Goal: Task Accomplishment & Management: Manage account settings

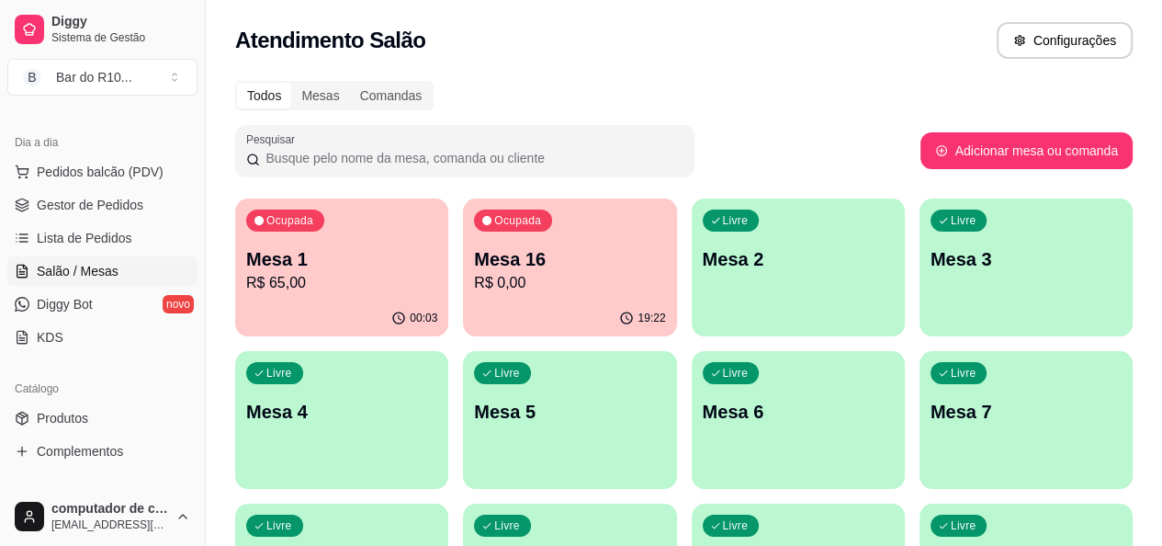
click at [347, 245] on div "Ocupada Mesa 1 R$ 65,00" at bounding box center [341, 249] width 213 height 102
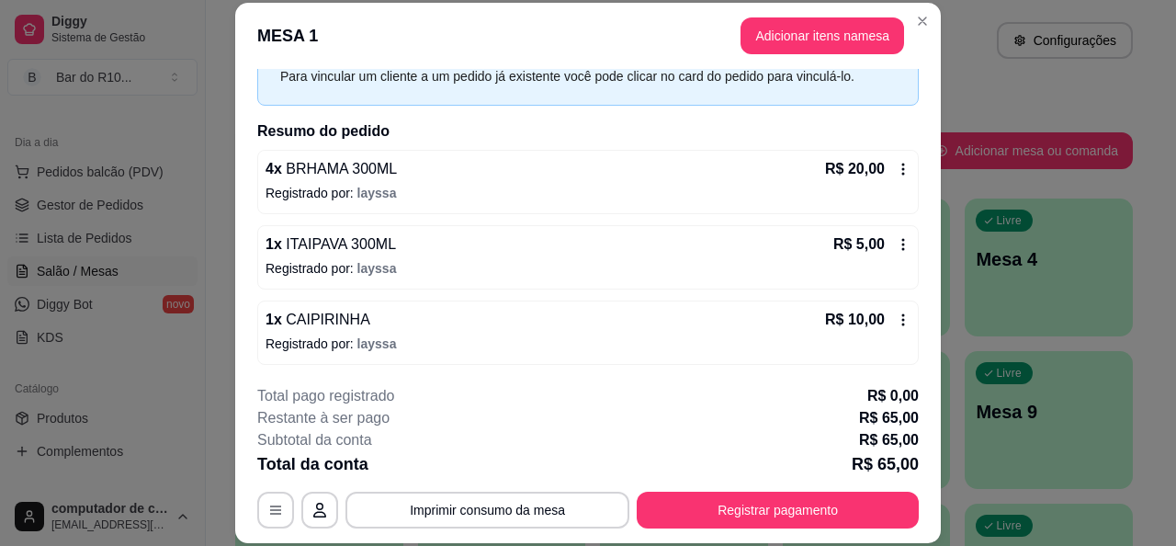
scroll to position [168, 0]
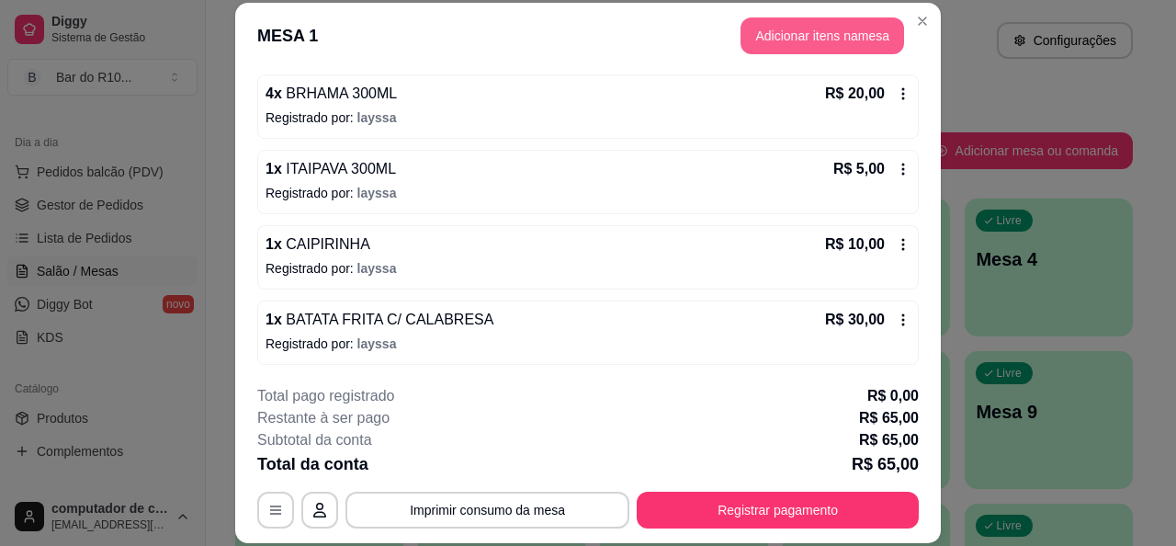
click at [779, 44] on button "Adicionar itens na mesa" at bounding box center [822, 35] width 164 height 37
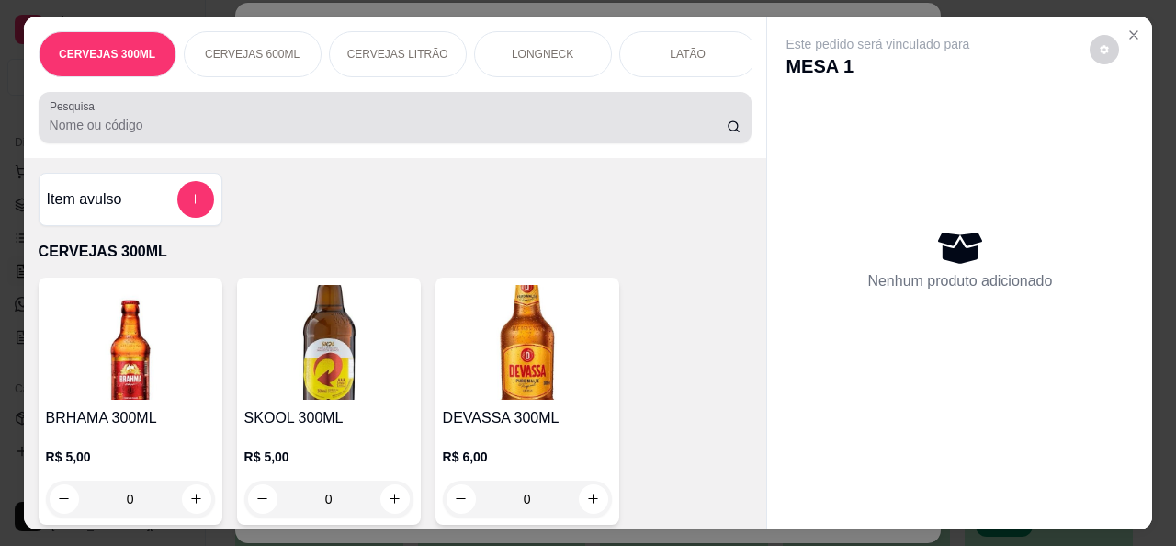
click at [333, 143] on div "Pesquisa" at bounding box center [396, 117] width 714 height 51
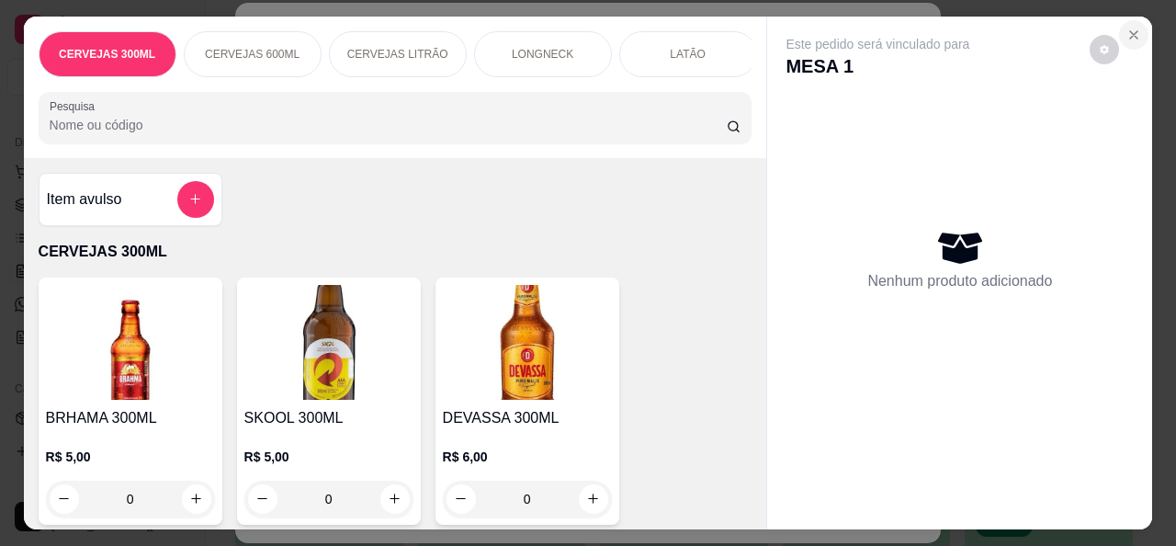
click at [1126, 28] on icon "Close" at bounding box center [1133, 35] width 15 height 15
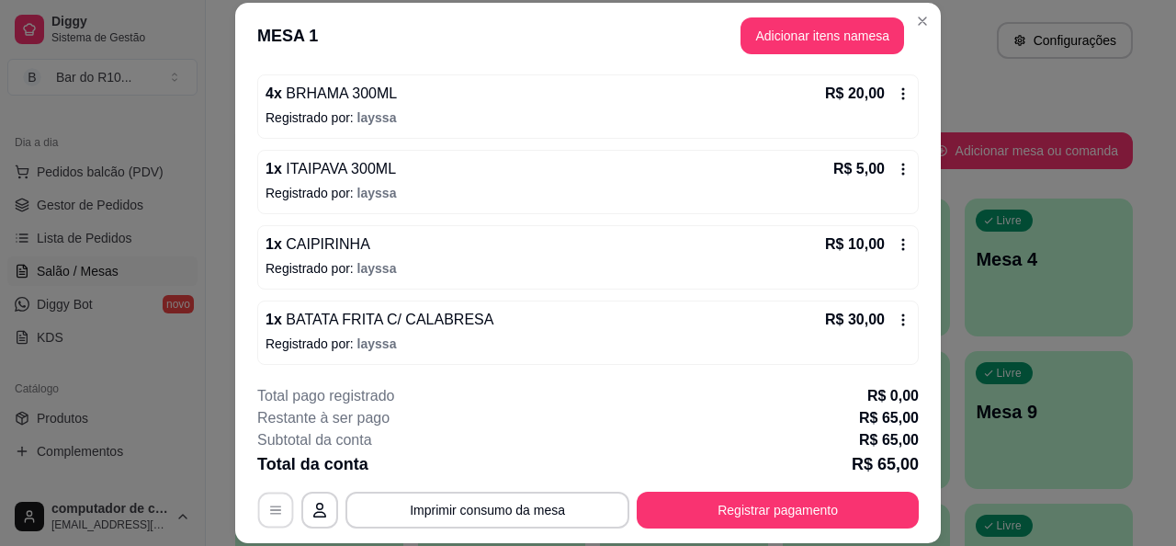
click at [279, 503] on button "button" at bounding box center [276, 510] width 36 height 36
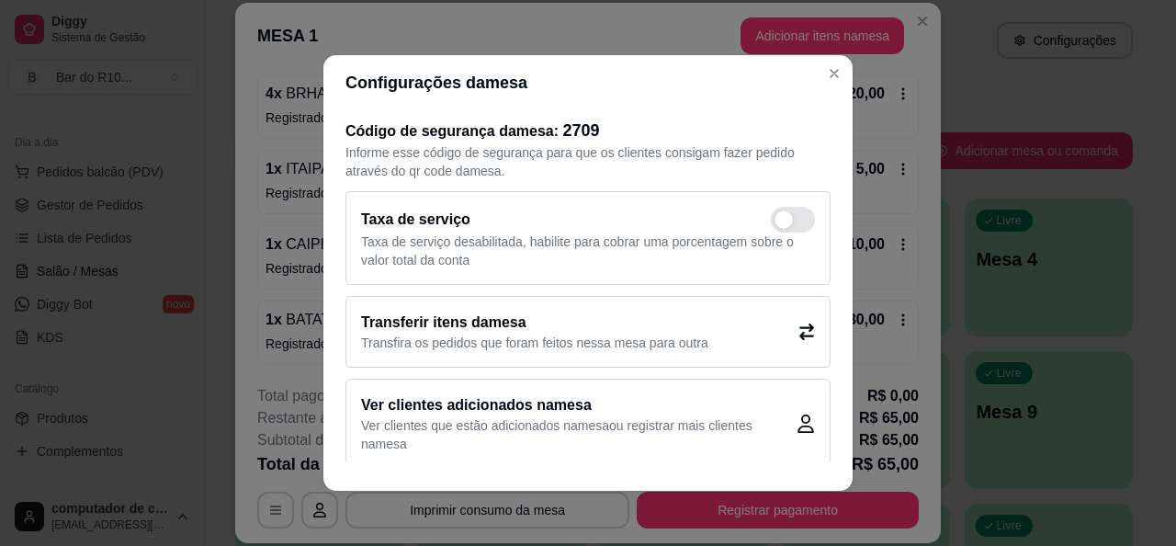
click at [474, 333] on p "Transfira os pedidos que foram feitos nessa mesa para outra" at bounding box center [534, 342] width 347 height 18
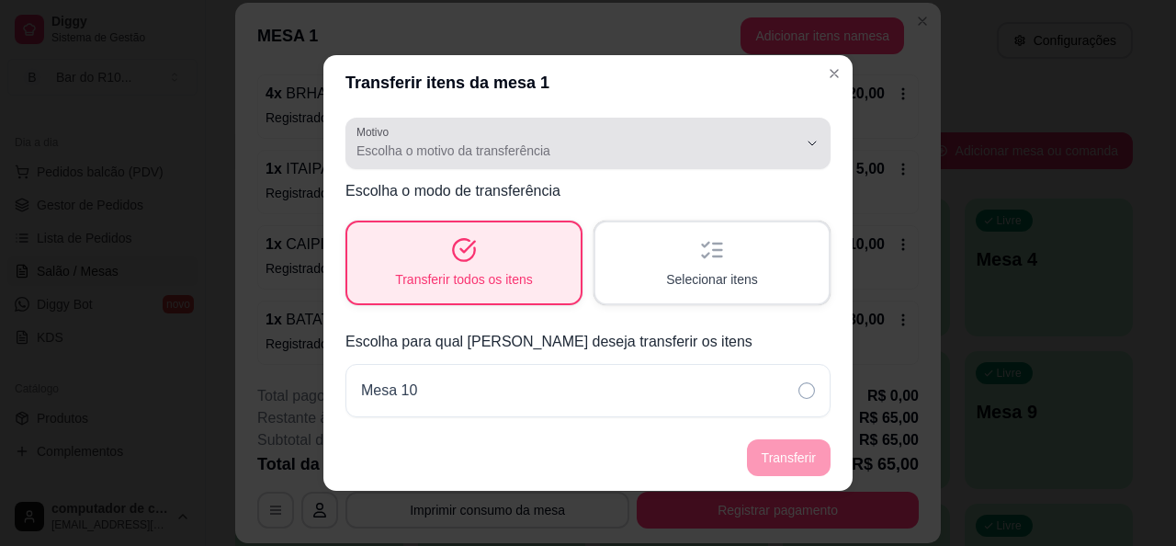
click at [401, 143] on span "Escolha o motivo da transferência" at bounding box center [576, 150] width 441 height 18
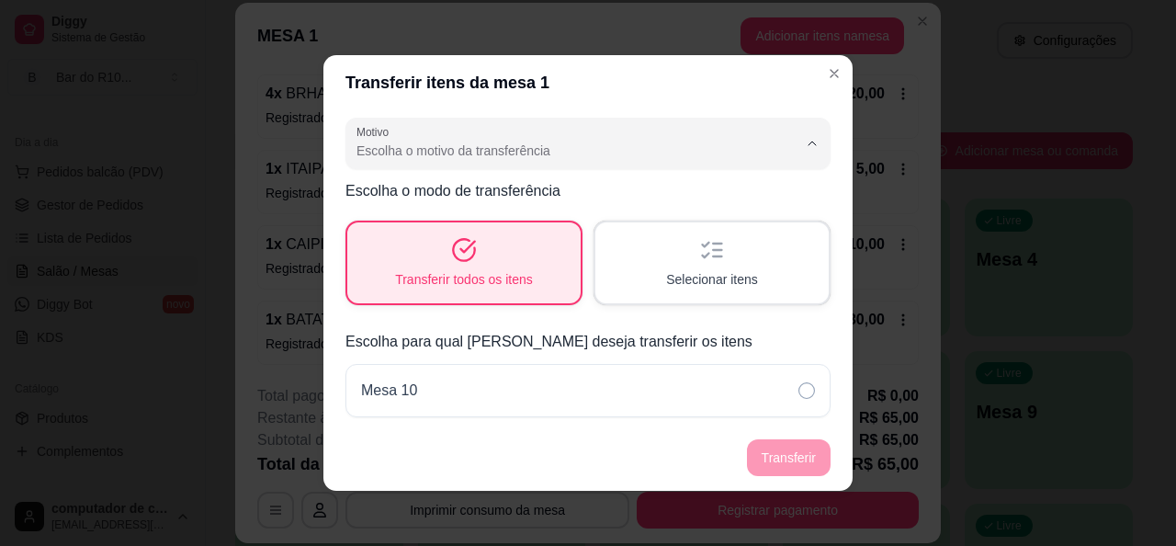
click at [429, 218] on span "Mudança de mesa" at bounding box center [565, 224] width 406 height 17
type input "TABLE_TRANSFER"
select select "TABLE_TRANSFER"
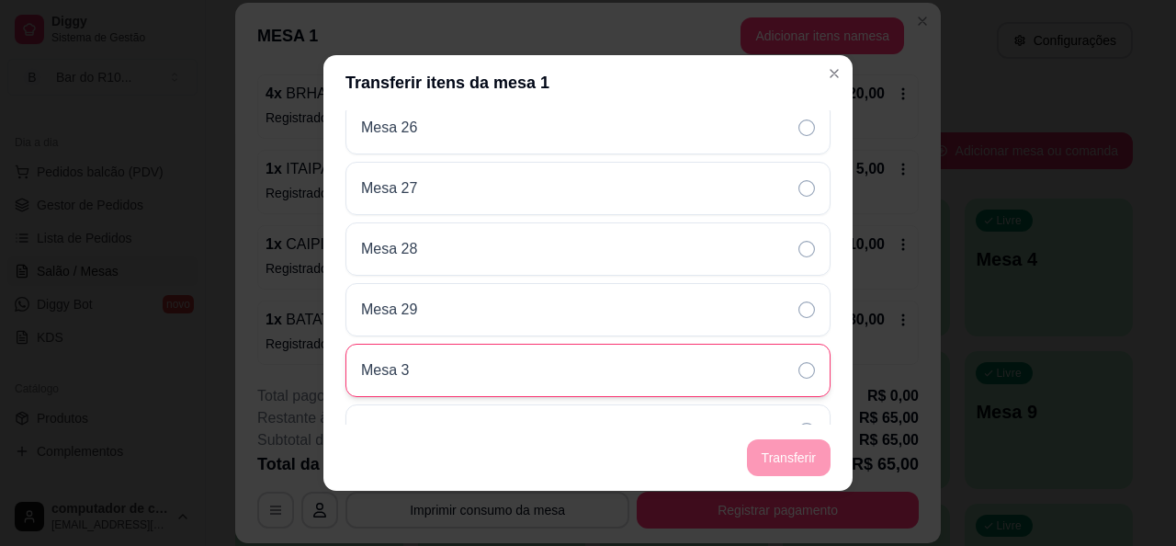
scroll to position [1378, 0]
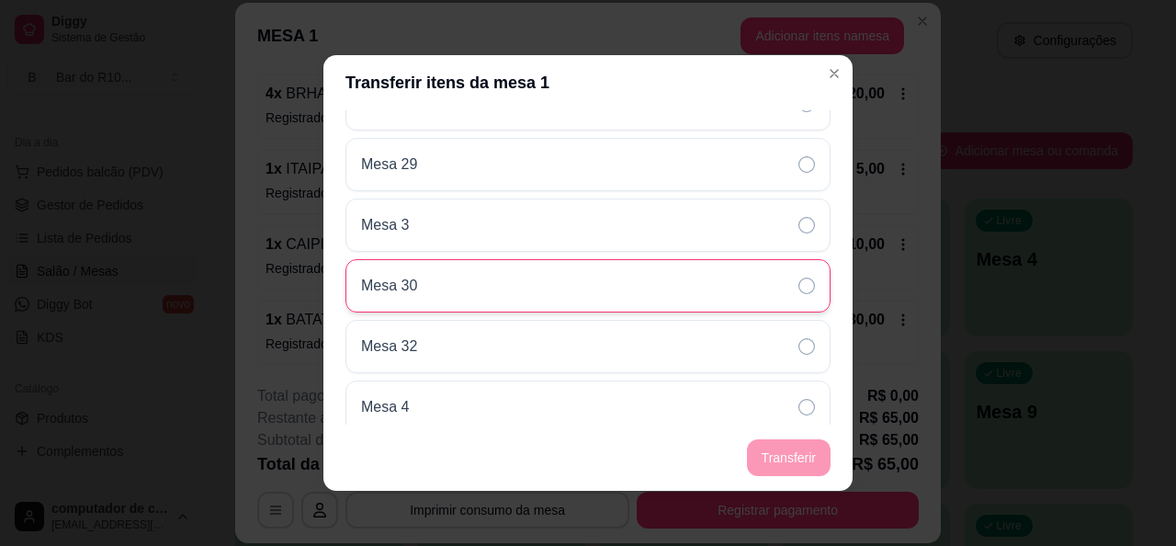
drag, startPoint x: 778, startPoint y: 279, endPoint x: 768, endPoint y: 312, distance: 34.6
click at [798, 279] on icon at bounding box center [806, 285] width 17 height 17
click at [807, 455] on button "Transferir" at bounding box center [789, 458] width 82 height 36
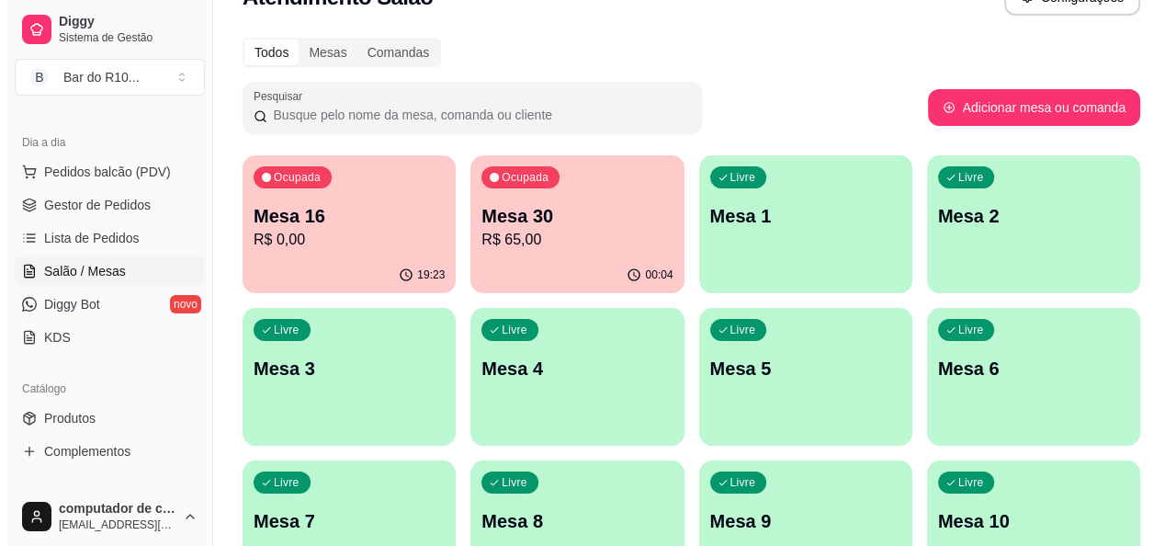
scroll to position [0, 0]
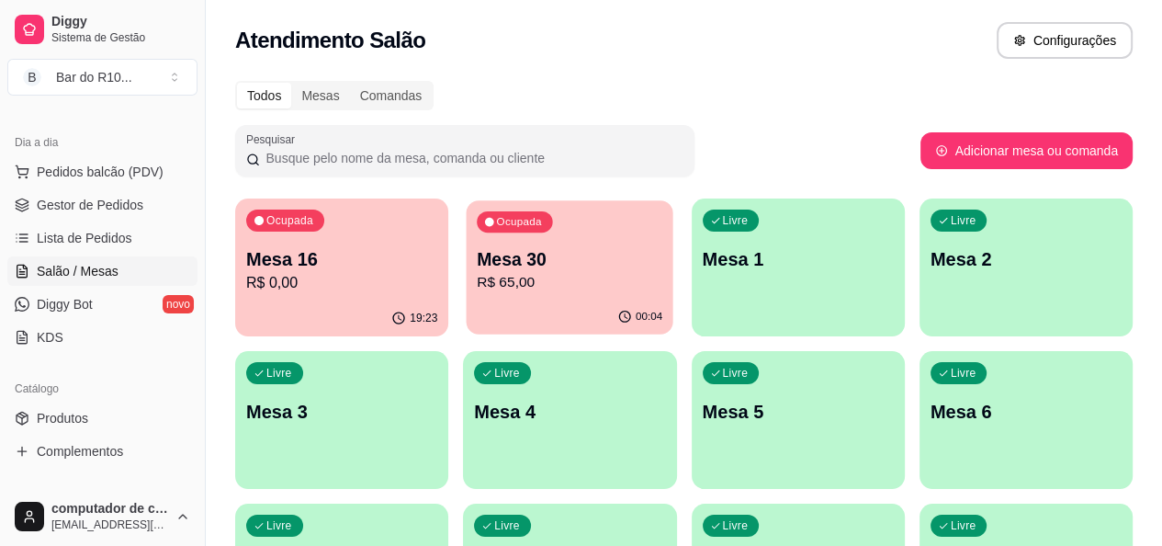
click at [478, 273] on p "R$ 65,00" at bounding box center [570, 282] width 186 height 21
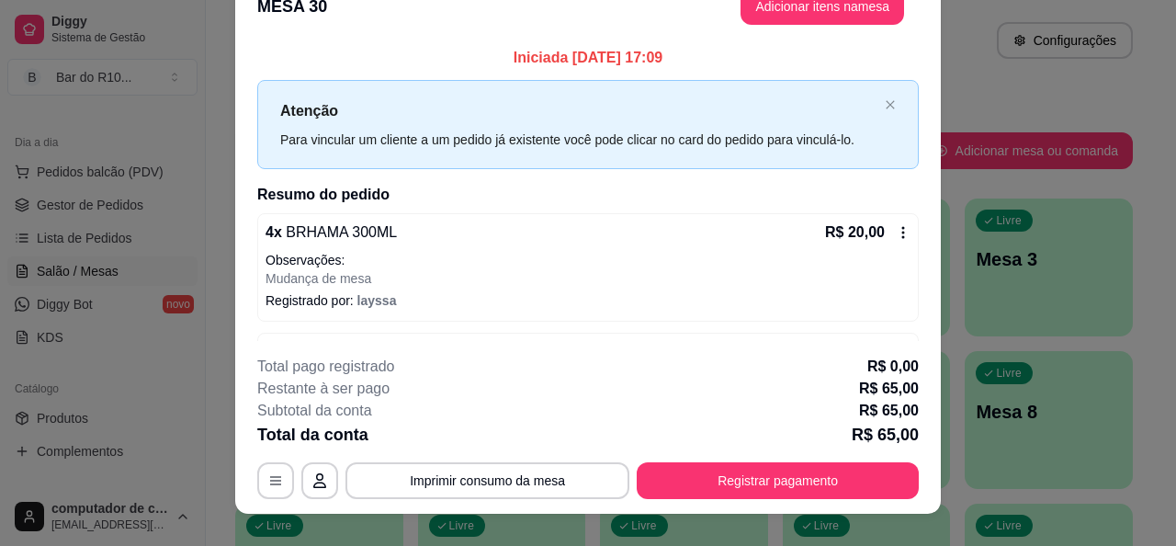
scroll to position [55, 0]
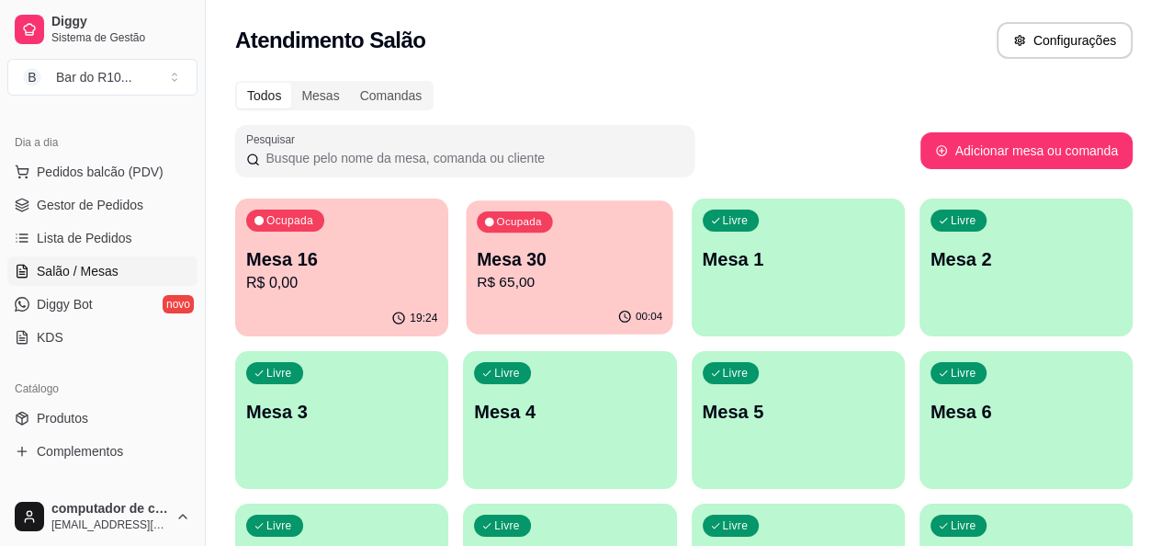
click at [537, 280] on p "R$ 65,00" at bounding box center [570, 282] width 186 height 21
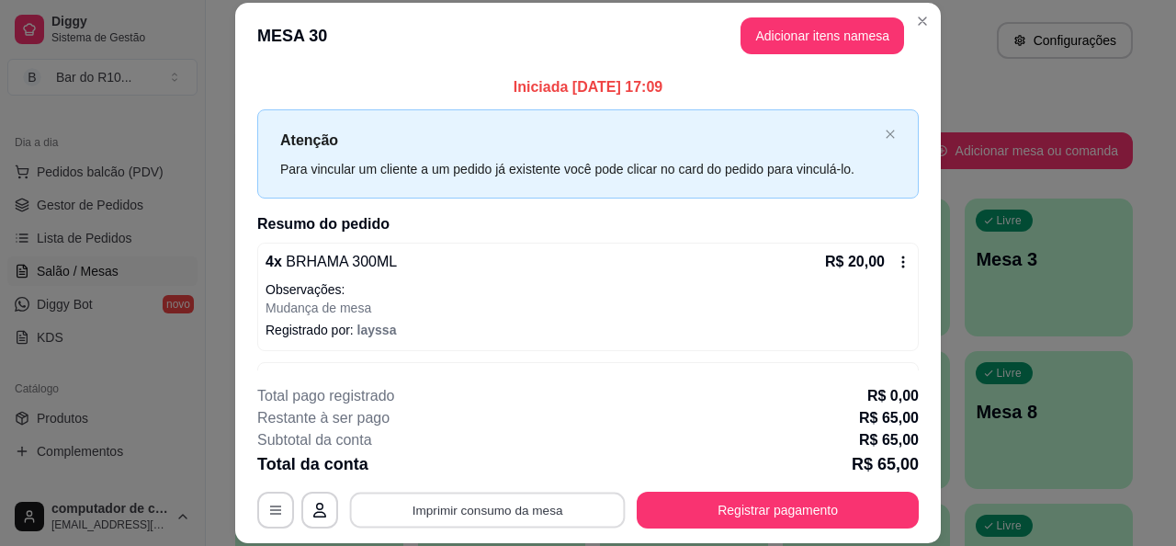
click at [569, 504] on button "Imprimir consumo da mesa" at bounding box center [488, 510] width 276 height 36
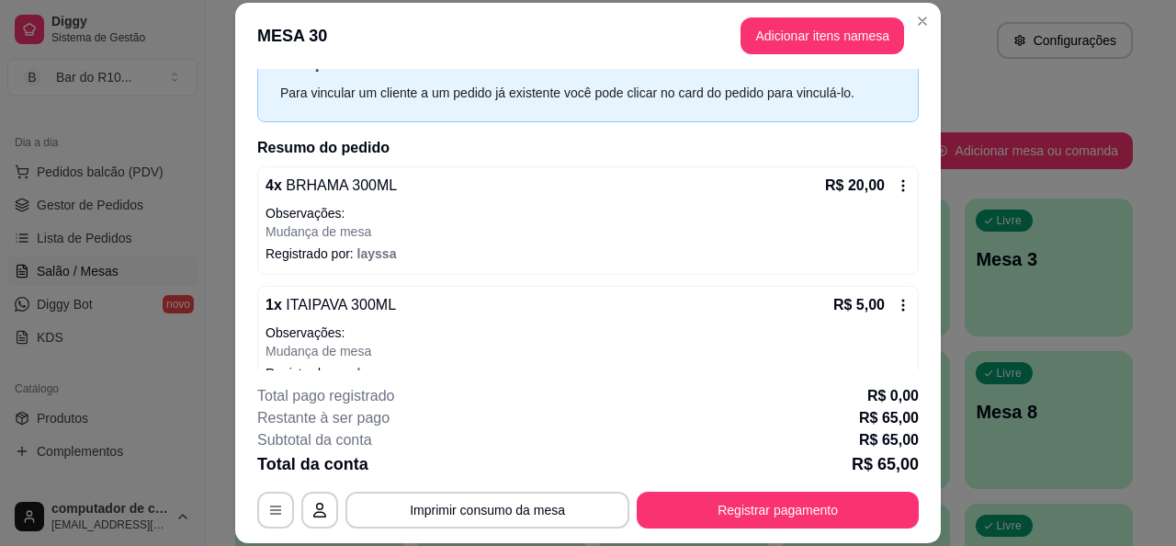
scroll to position [184, 0]
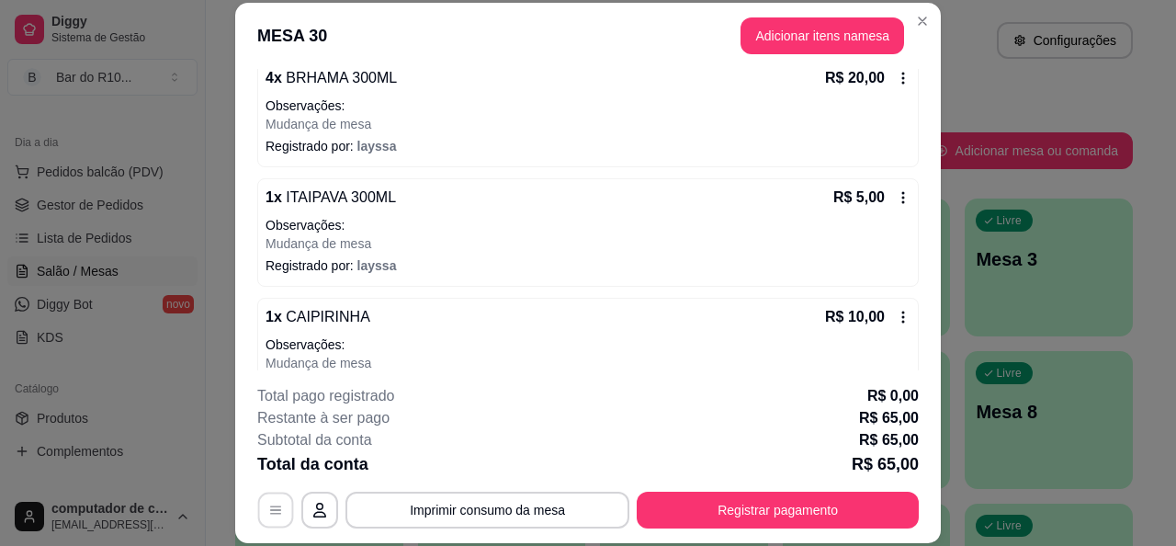
click at [277, 504] on button "button" at bounding box center [276, 510] width 36 height 36
click at [335, 516] on div "**********" at bounding box center [587, 509] width 661 height 37
click at [314, 513] on icon "button" at bounding box center [319, 510] width 15 height 15
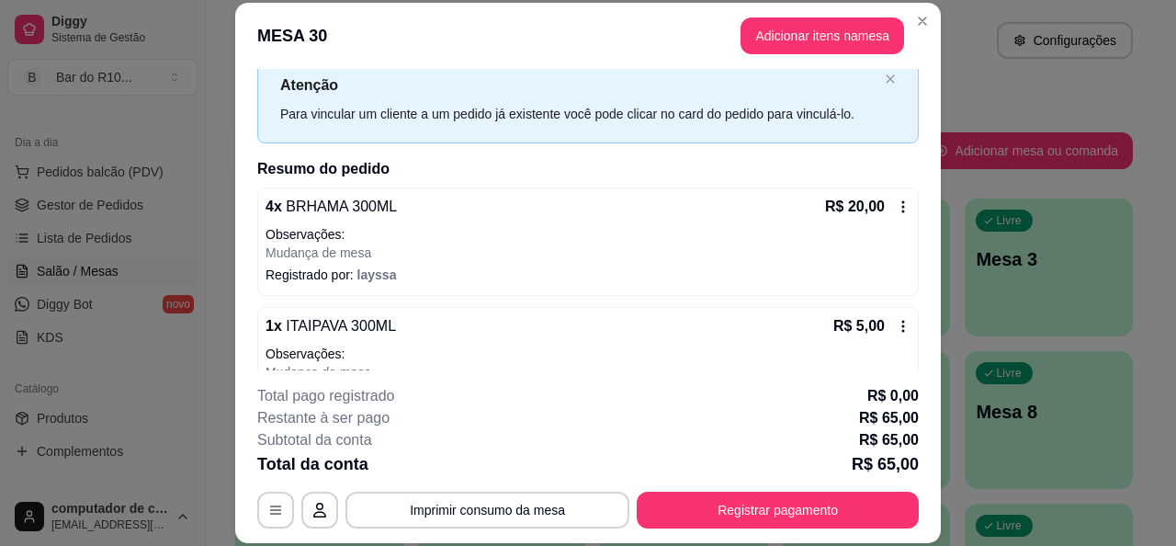
scroll to position [0, 0]
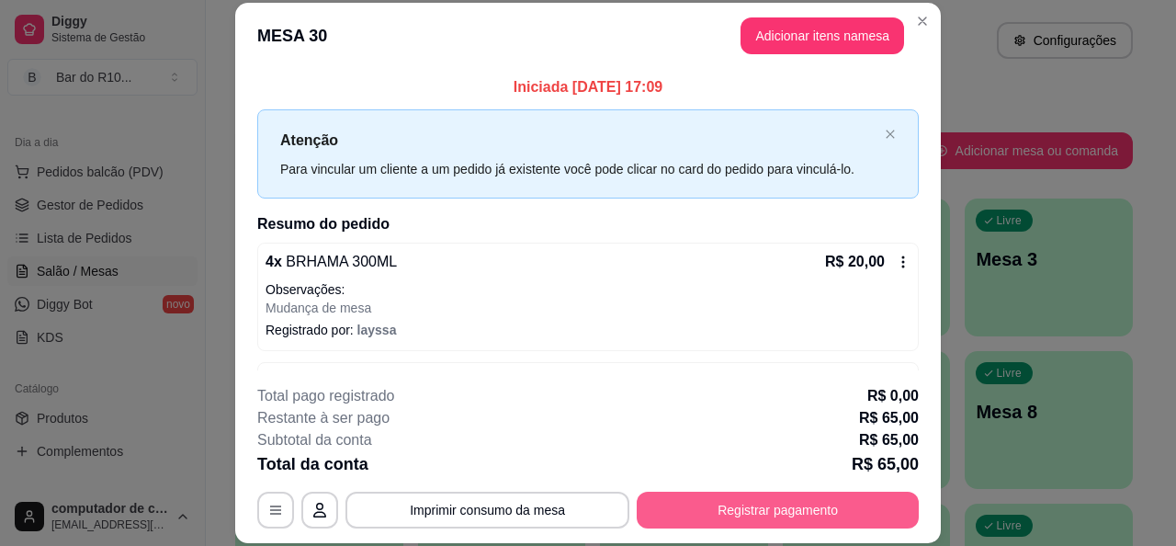
click at [810, 517] on button "Registrar pagamento" at bounding box center [778, 509] width 282 height 37
click at [770, 493] on button "Registrar pagamento" at bounding box center [778, 510] width 274 height 36
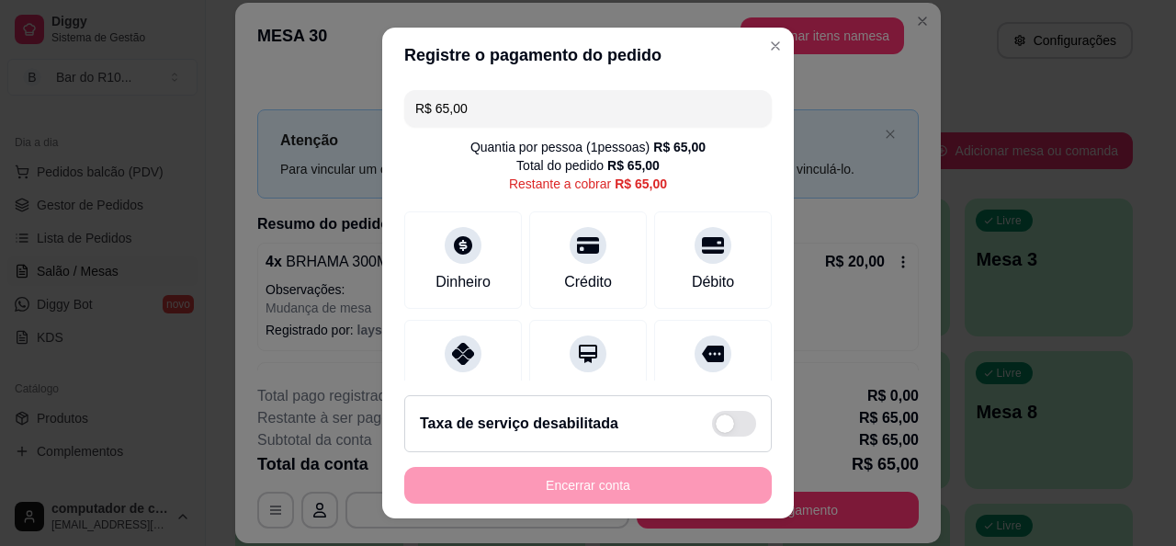
click at [503, 107] on input "R$ 65,00" at bounding box center [587, 108] width 345 height 37
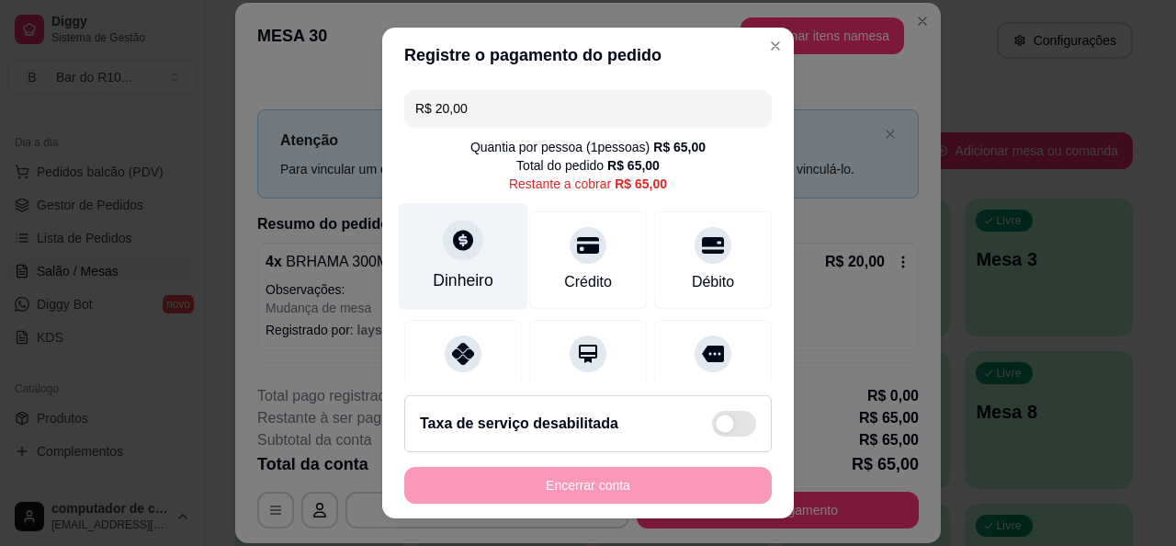
click at [452, 236] on icon at bounding box center [463, 240] width 24 height 24
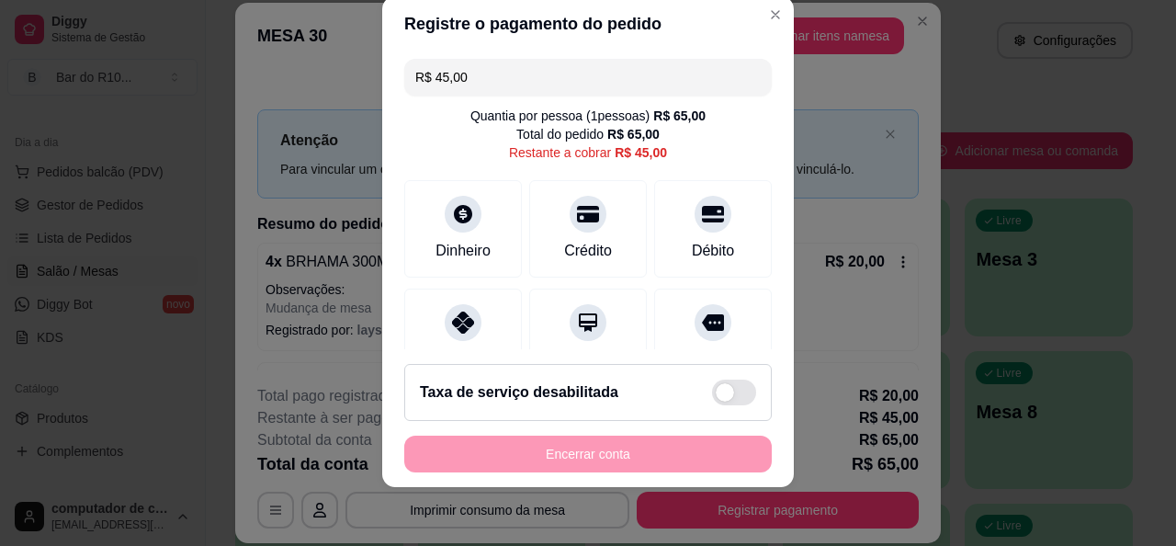
click at [513, 90] on input "R$ 45,00" at bounding box center [587, 77] width 345 height 37
click at [513, 89] on input "R$ 45,00" at bounding box center [587, 77] width 345 height 37
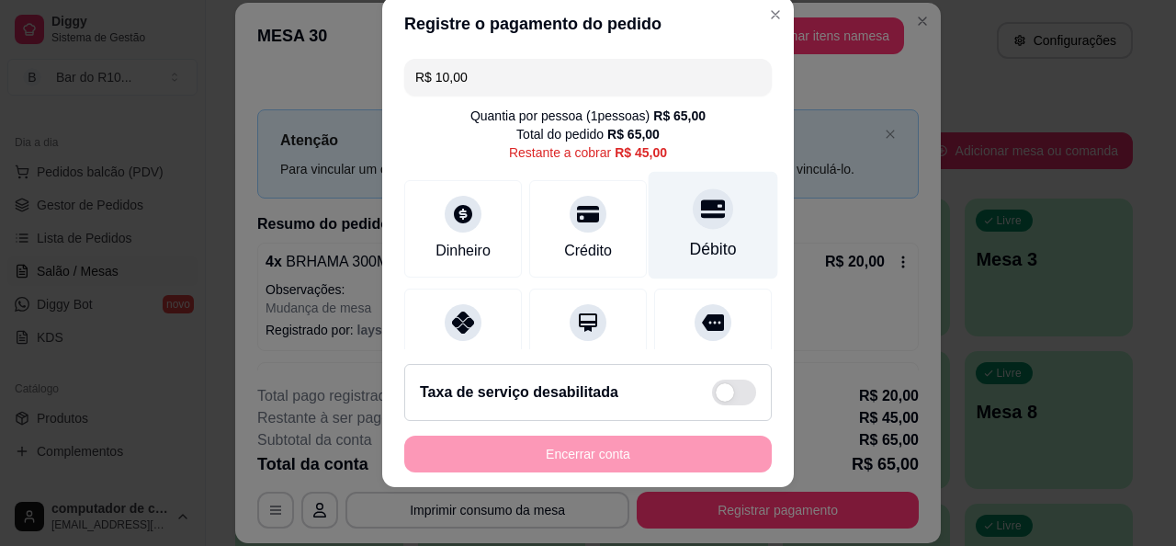
click at [651, 225] on div "Débito" at bounding box center [714, 224] width 130 height 107
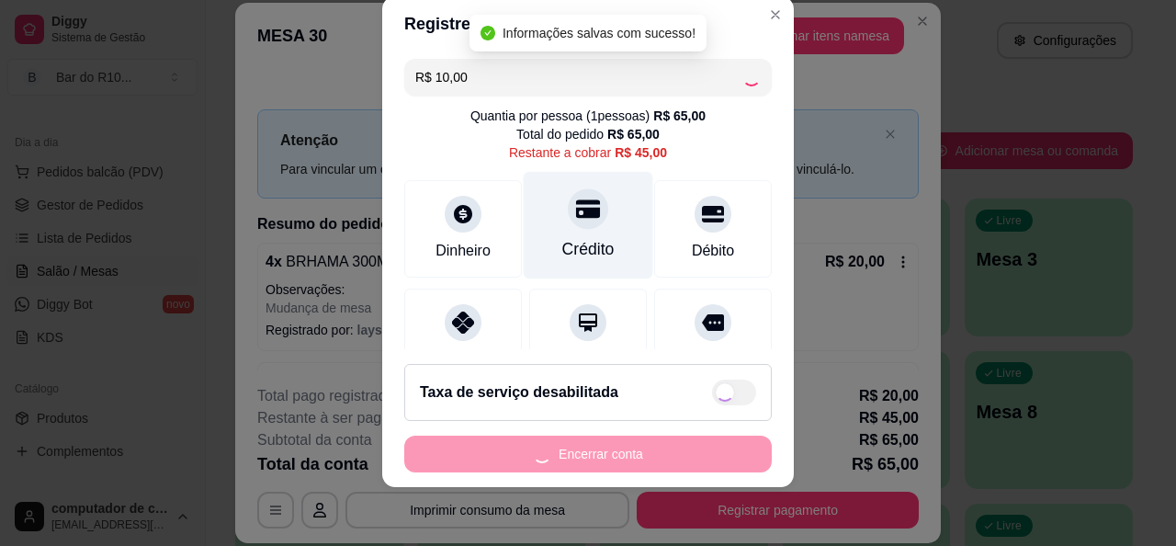
type input "R$ 35,00"
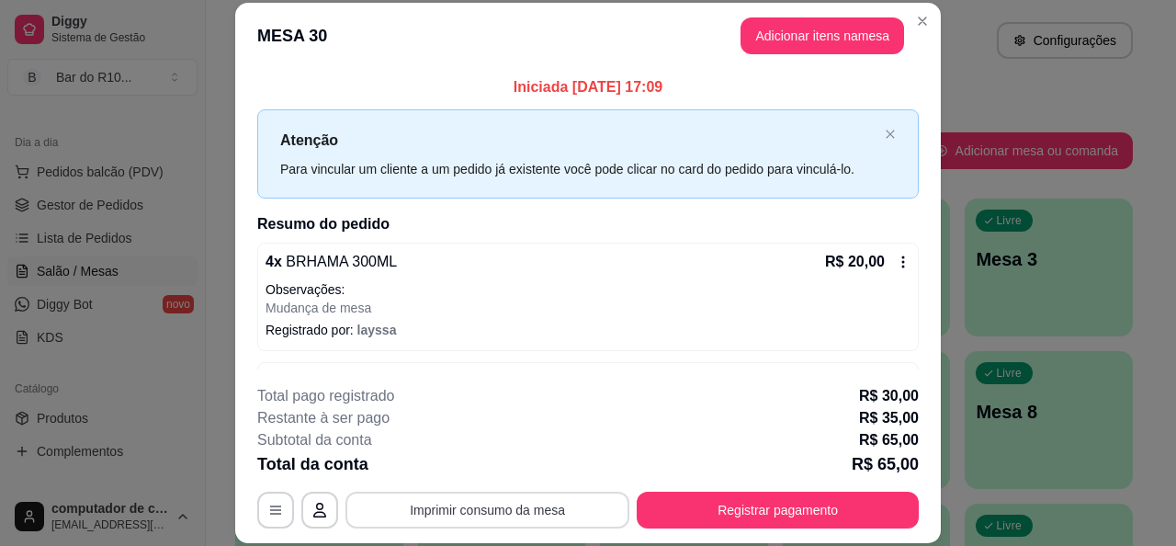
click at [480, 501] on button "Imprimir consumo da mesa" at bounding box center [487, 509] width 284 height 37
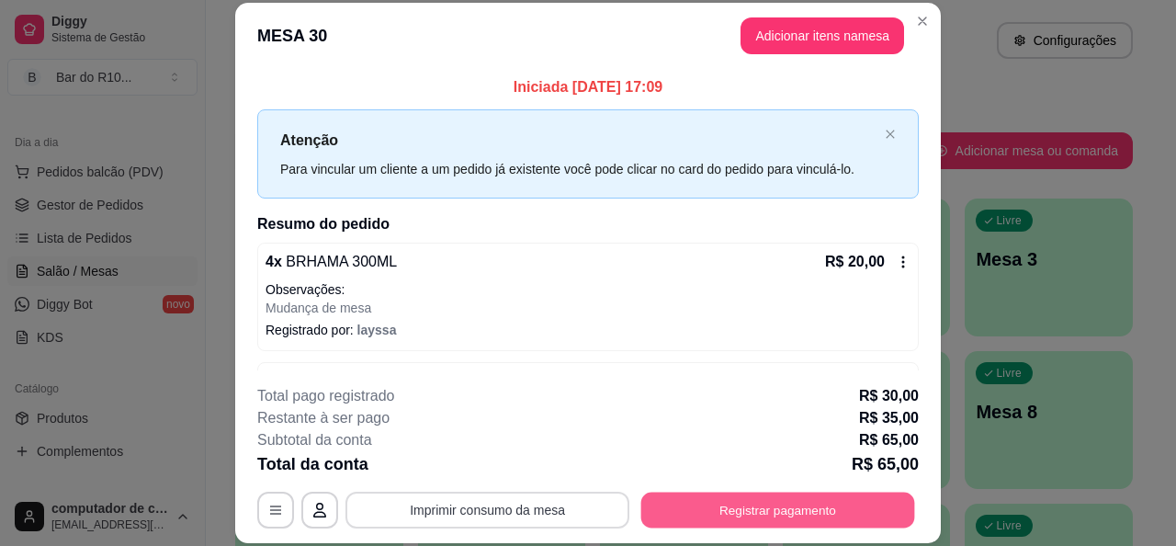
click at [806, 512] on button "Registrar pagamento" at bounding box center [778, 510] width 274 height 36
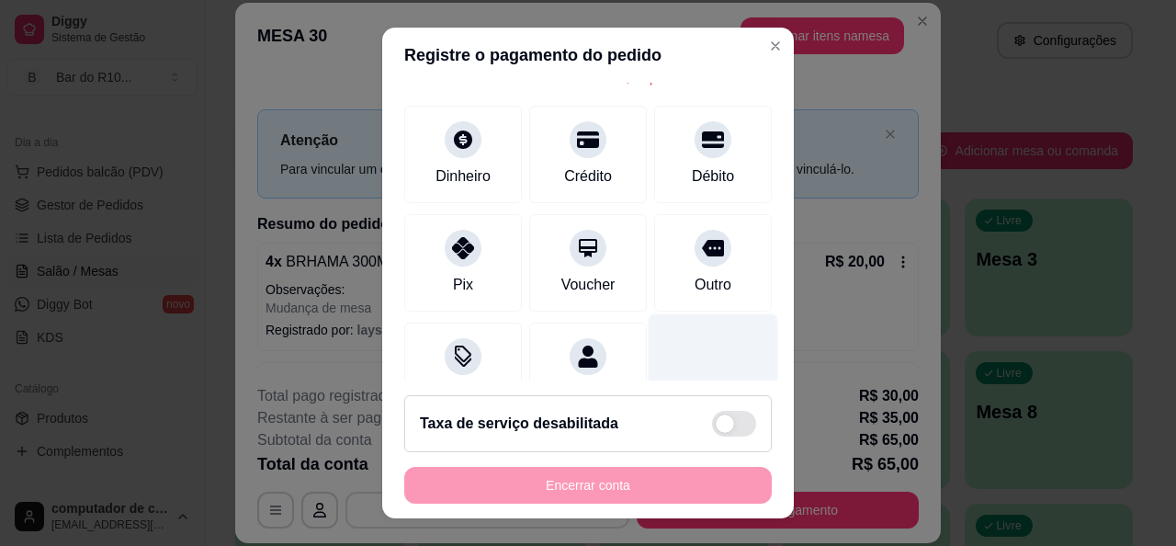
scroll to position [276, 0]
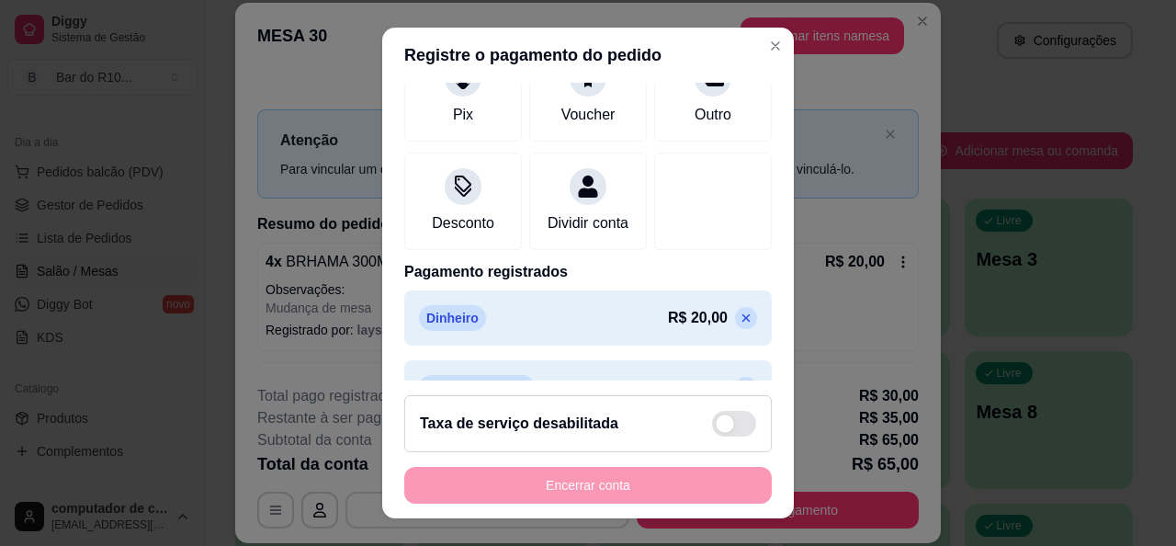
click at [739, 325] on icon at bounding box center [746, 318] width 15 height 15
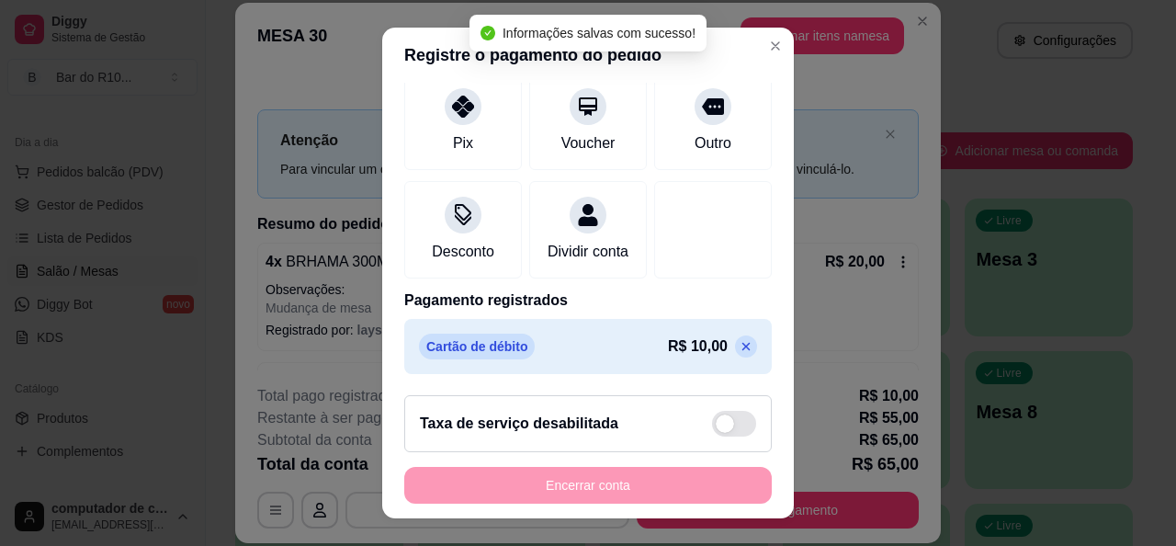
click at [735, 335] on p at bounding box center [746, 346] width 22 height 22
type input "R$ 65,00"
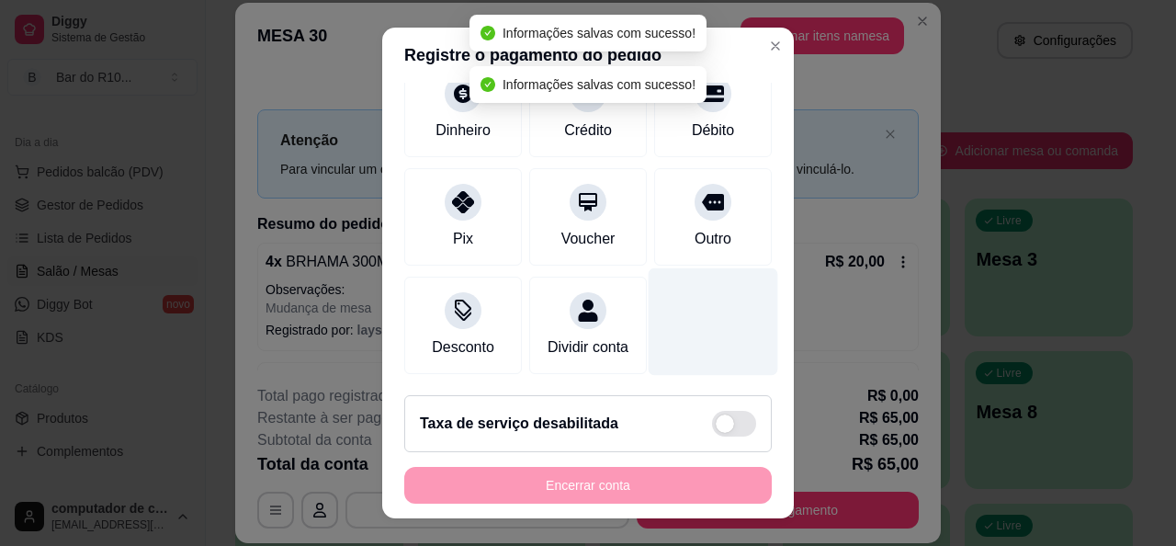
scroll to position [173, 0]
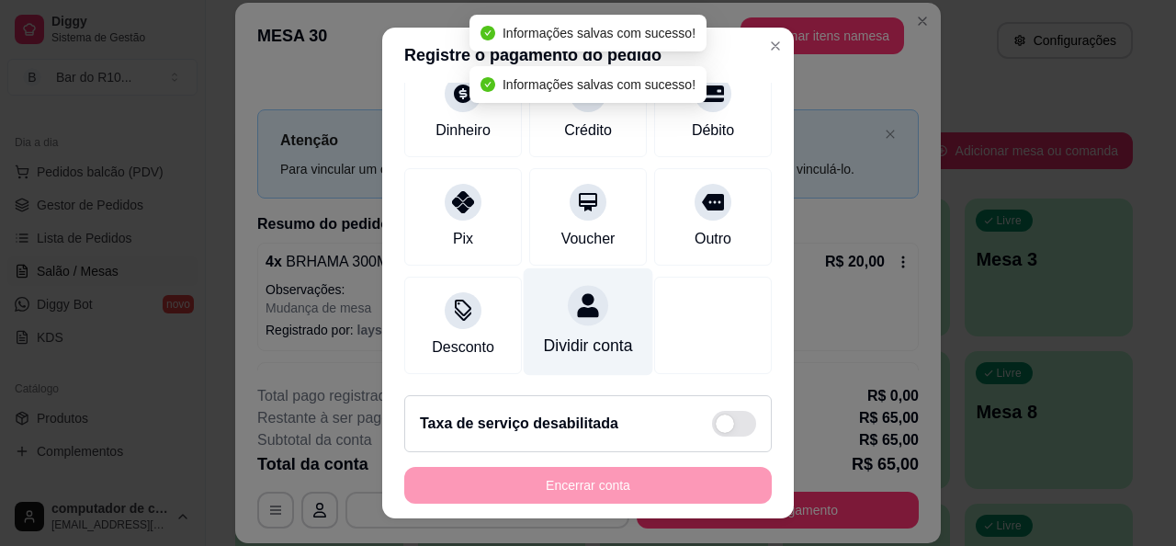
click at [558, 302] on div "Dividir conta" at bounding box center [589, 320] width 130 height 107
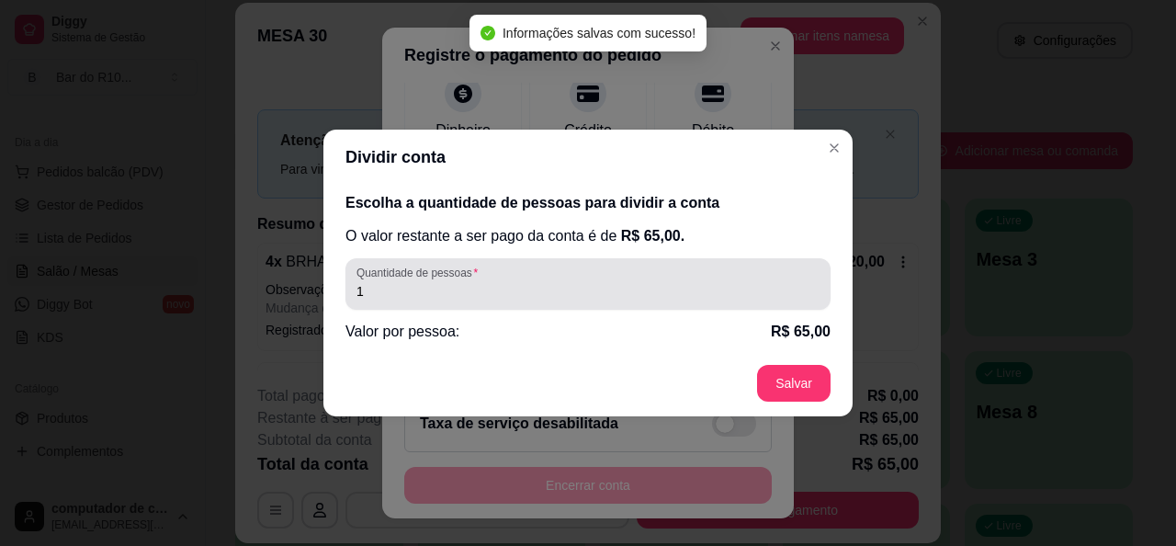
click at [569, 294] on input "1" at bounding box center [587, 291] width 463 height 18
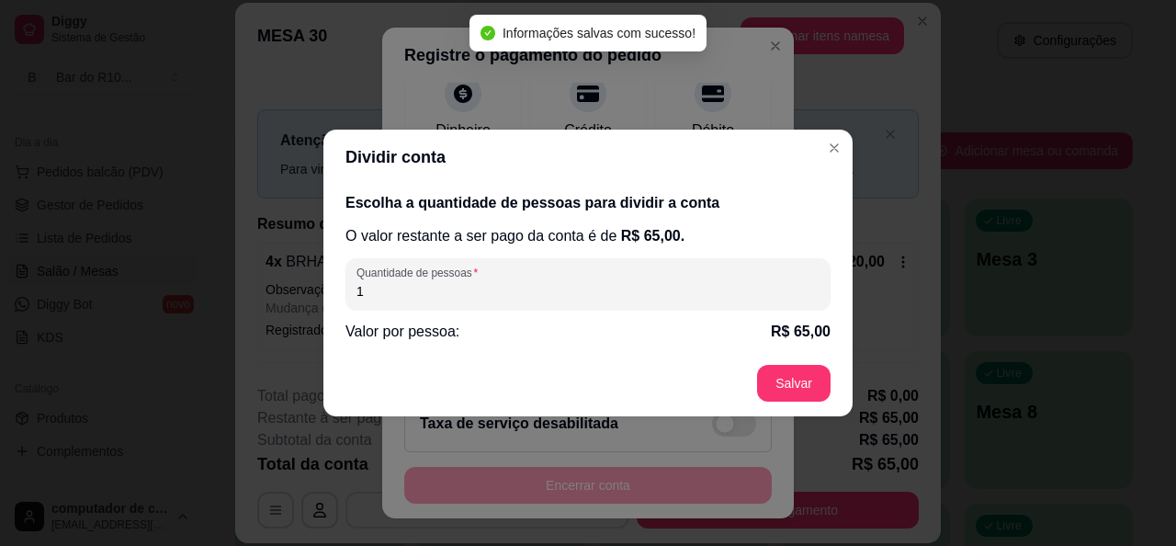
click at [569, 294] on input "1" at bounding box center [587, 291] width 463 height 18
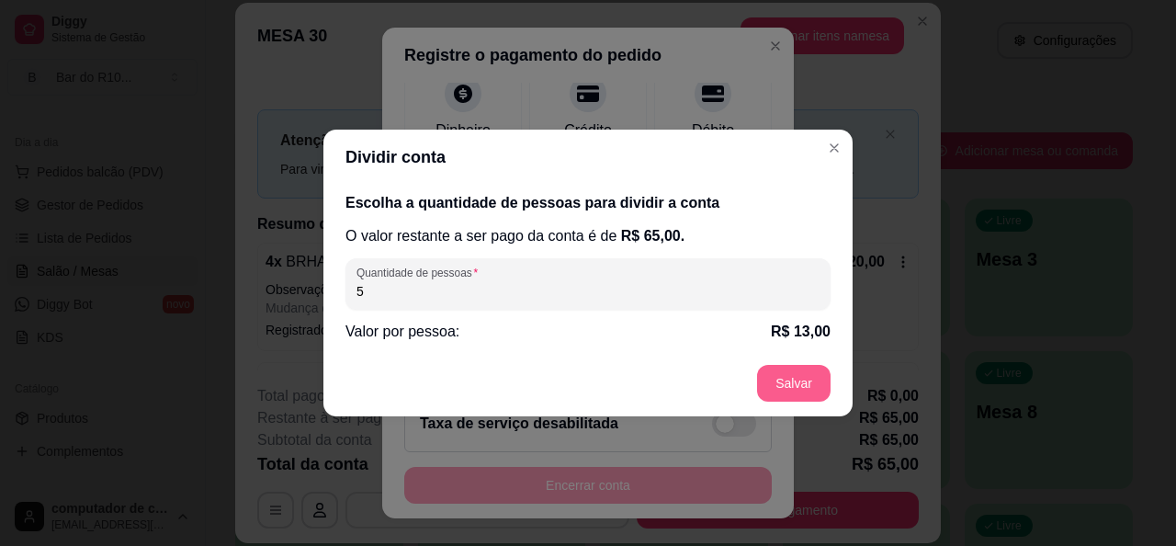
type input "5"
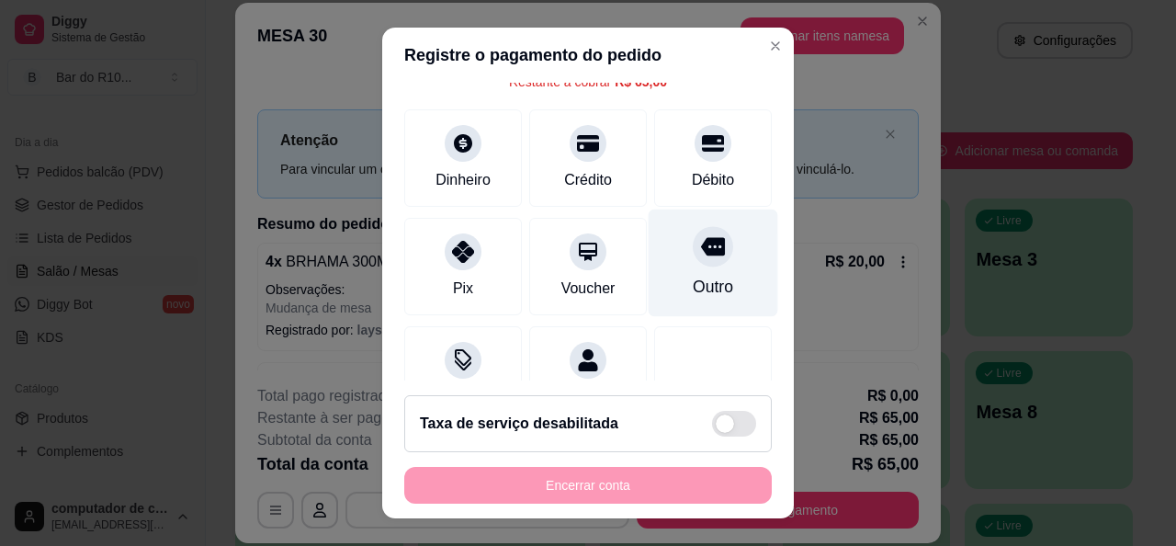
scroll to position [0, 0]
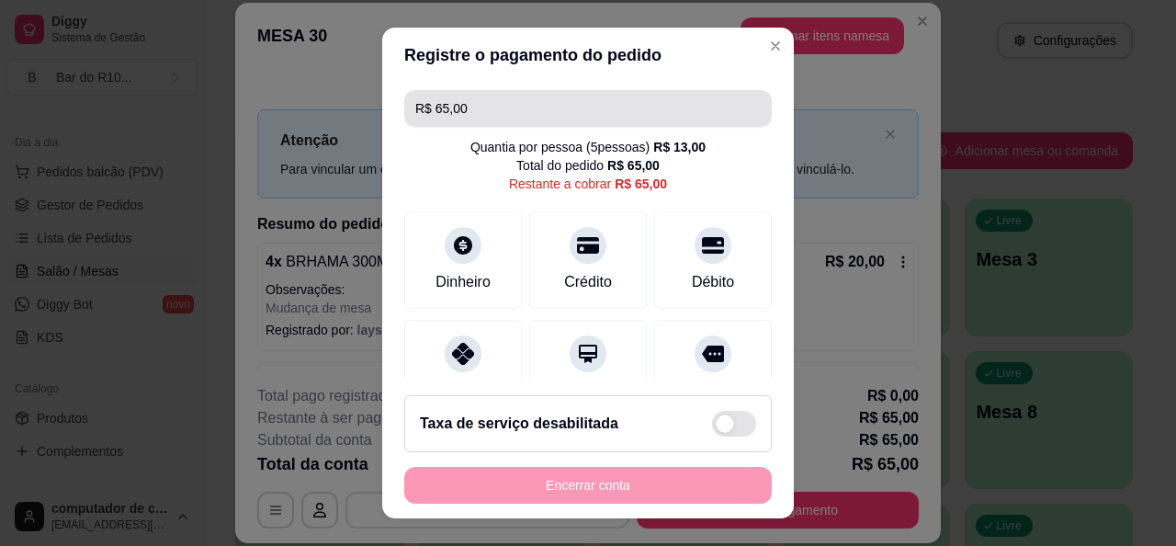
click at [603, 118] on input "R$ 65,00" at bounding box center [587, 108] width 345 height 37
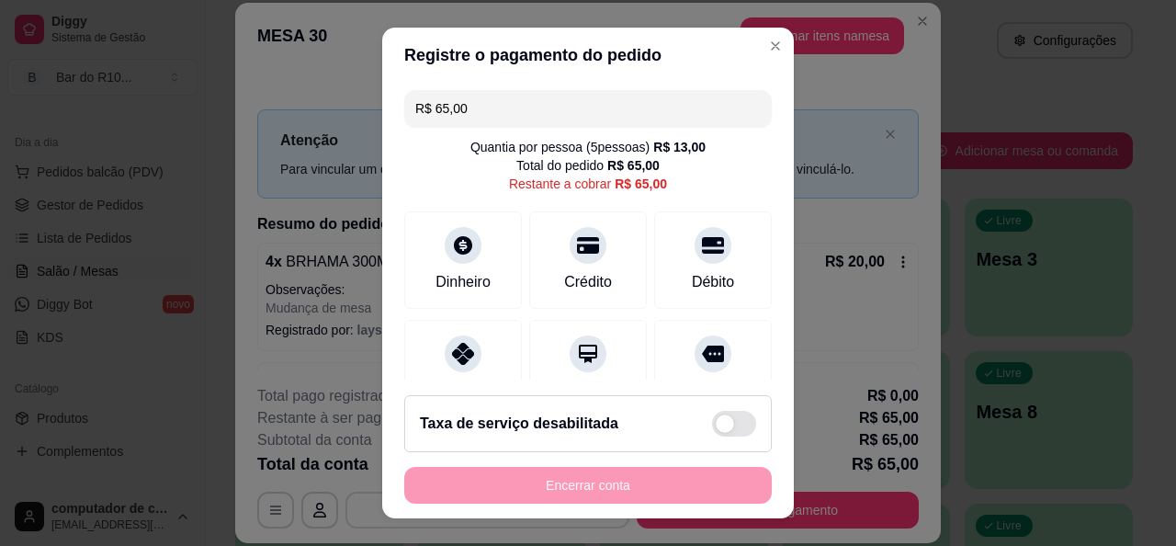
click at [603, 118] on input "R$ 65,00" at bounding box center [587, 108] width 345 height 37
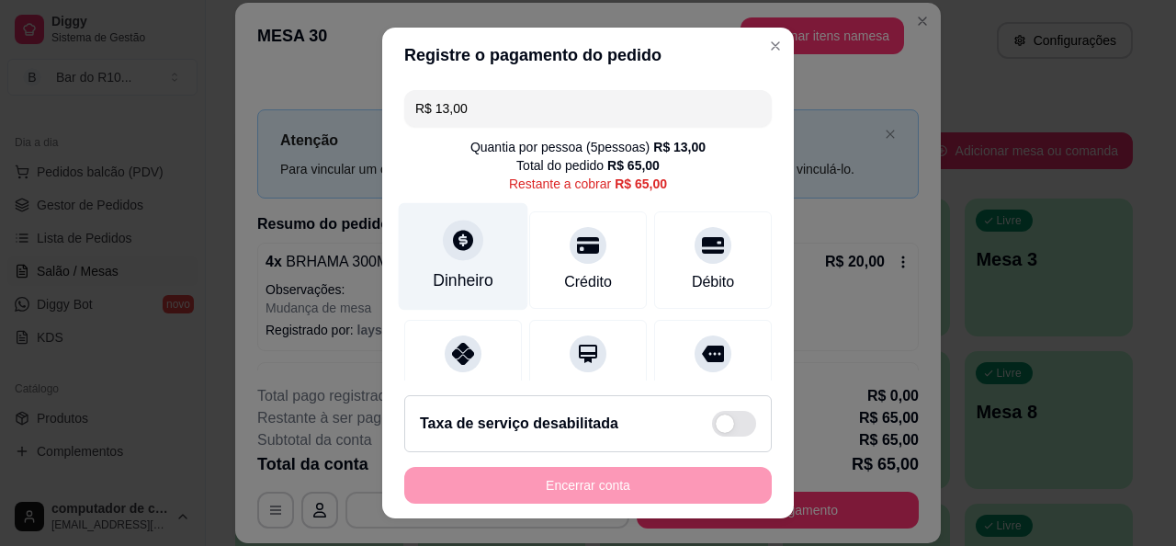
click at [424, 248] on div "Dinheiro" at bounding box center [464, 255] width 130 height 107
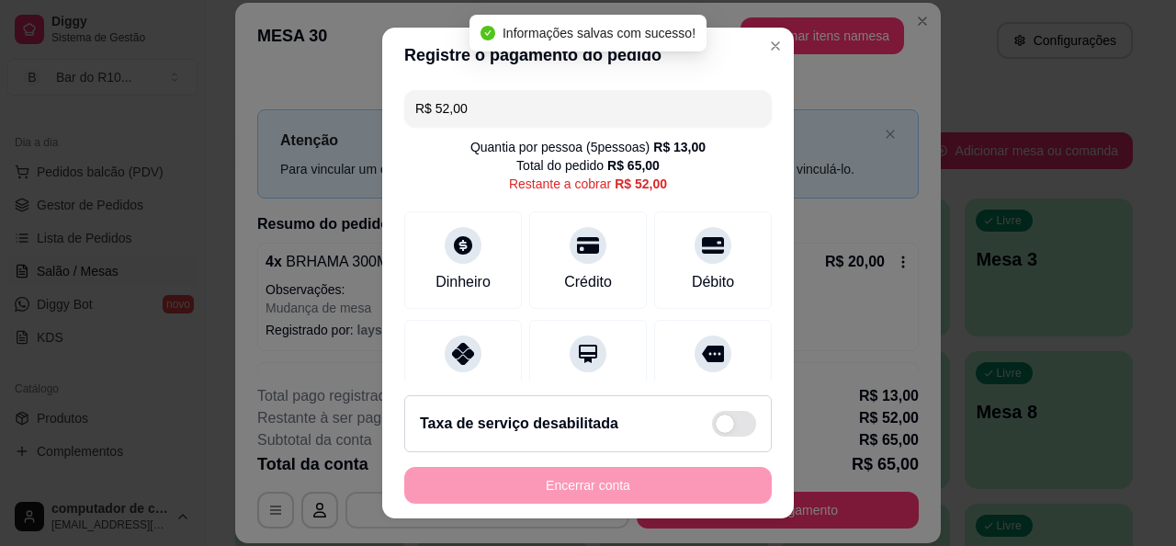
click at [491, 115] on input "R$ 52,00" at bounding box center [587, 108] width 345 height 37
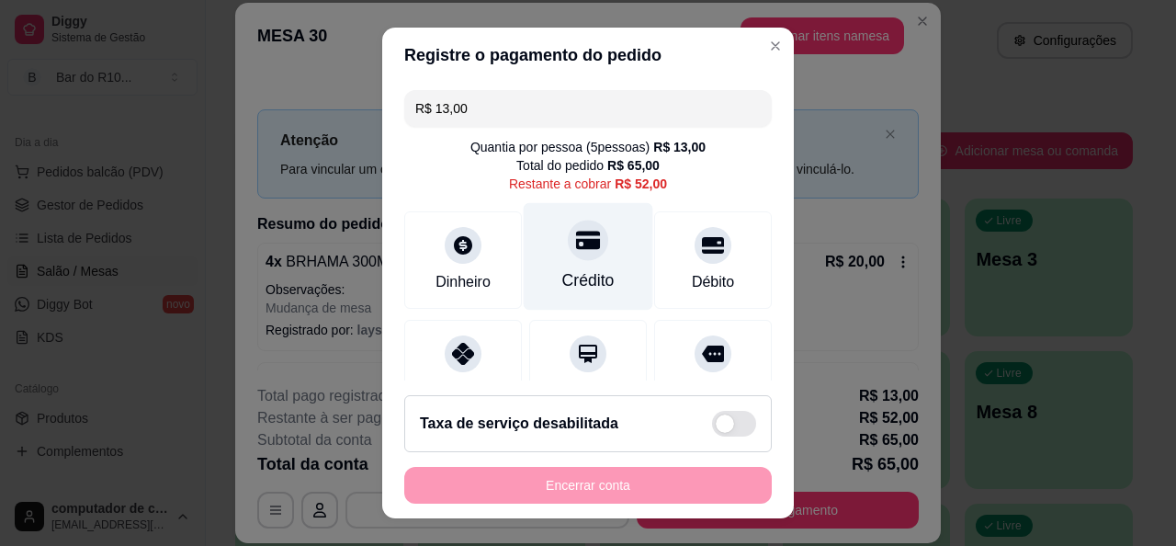
click at [562, 277] on div "Crédito" at bounding box center [588, 280] width 52 height 24
type input "R$ 39,00"
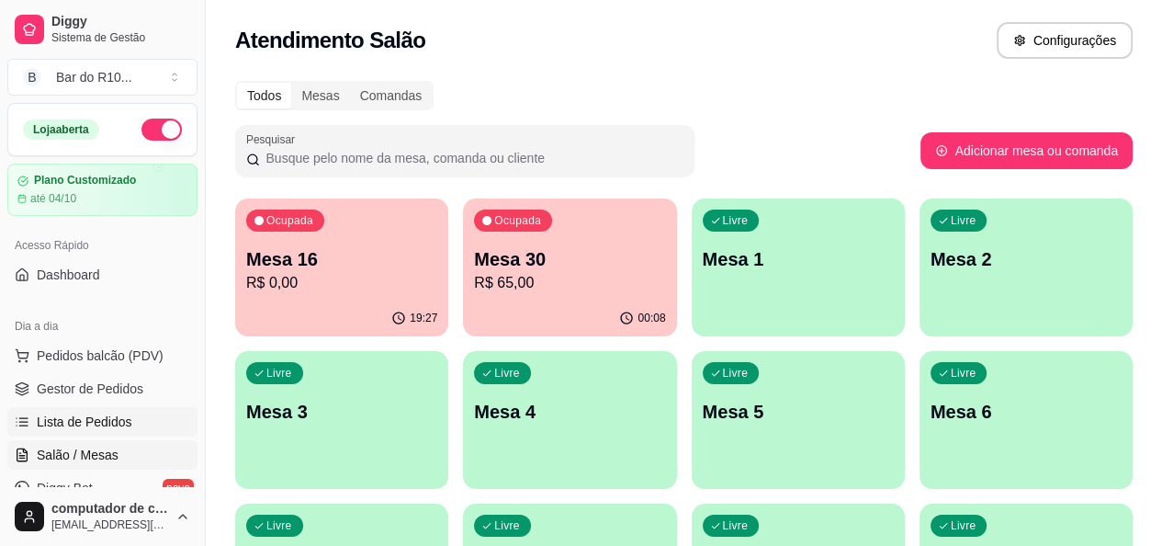
click at [73, 424] on span "Lista de Pedidos" at bounding box center [85, 421] width 96 height 18
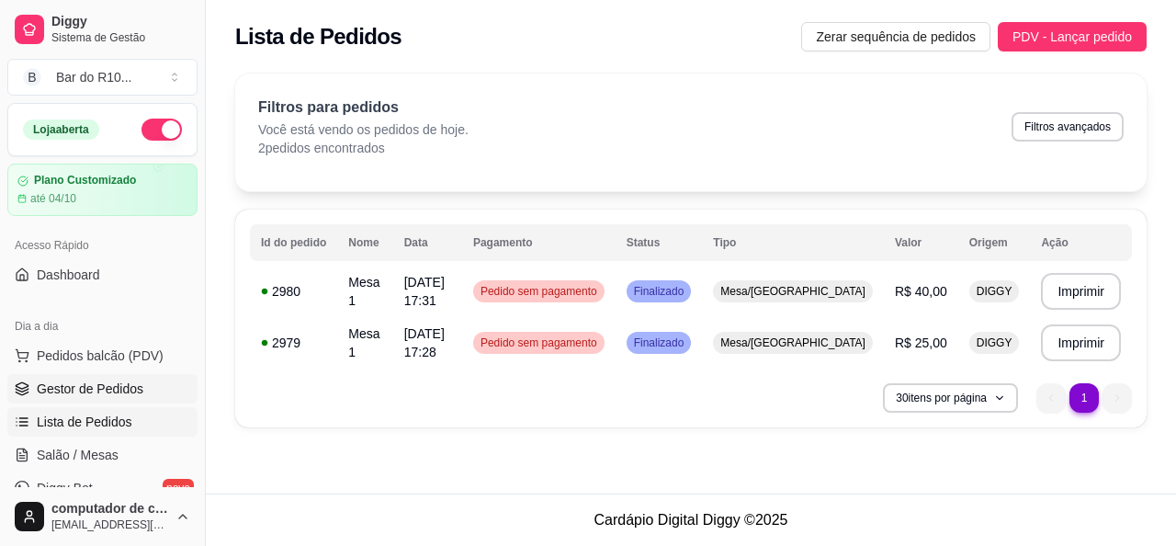
click at [87, 392] on span "Gestor de Pedidos" at bounding box center [90, 388] width 107 height 18
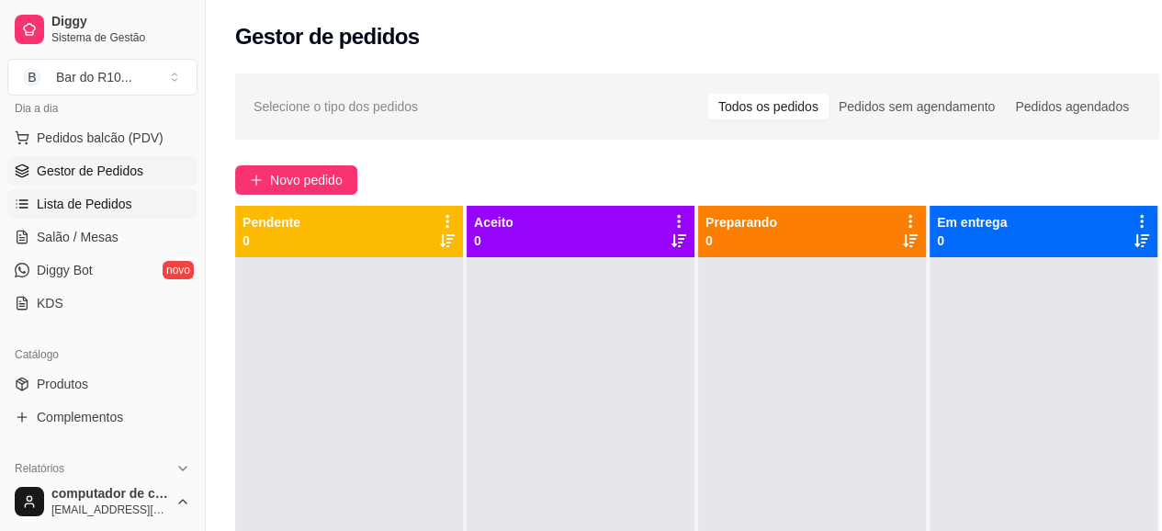
scroll to position [92, 0]
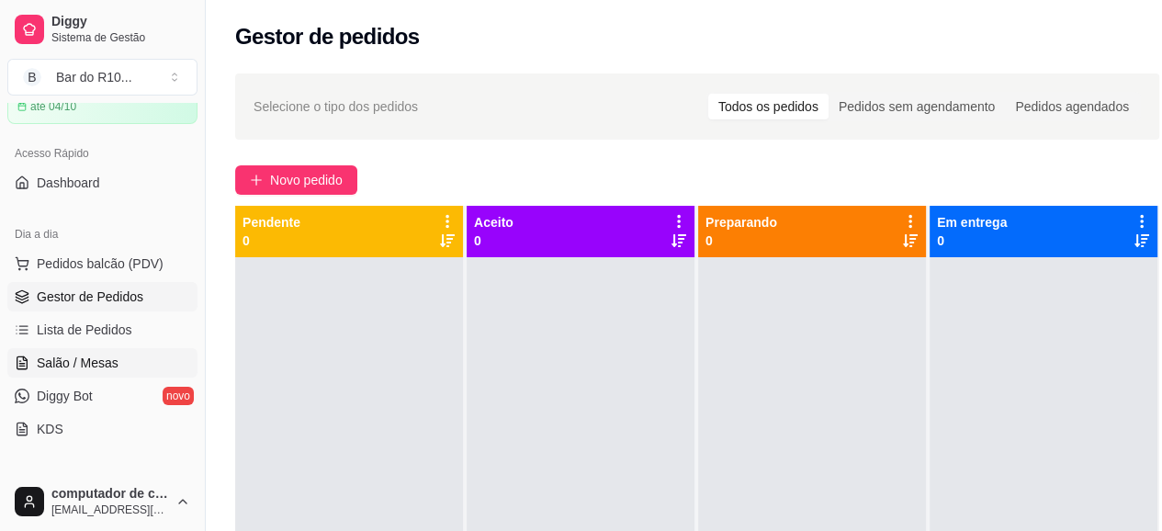
click at [165, 354] on link "Salão / Mesas" at bounding box center [102, 362] width 190 height 29
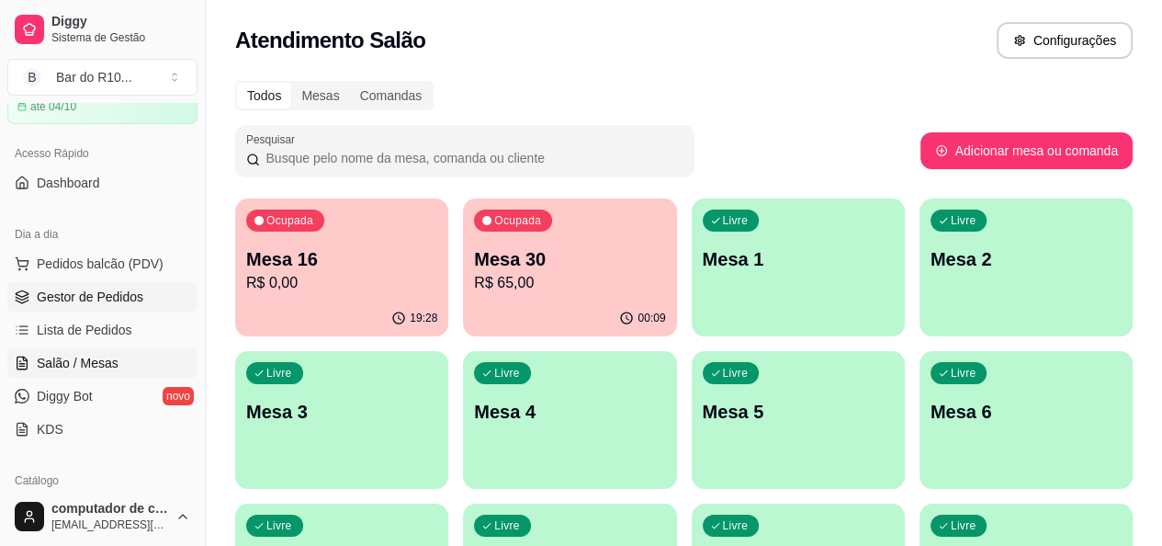
click at [139, 301] on span "Gestor de Pedidos" at bounding box center [90, 297] width 107 height 18
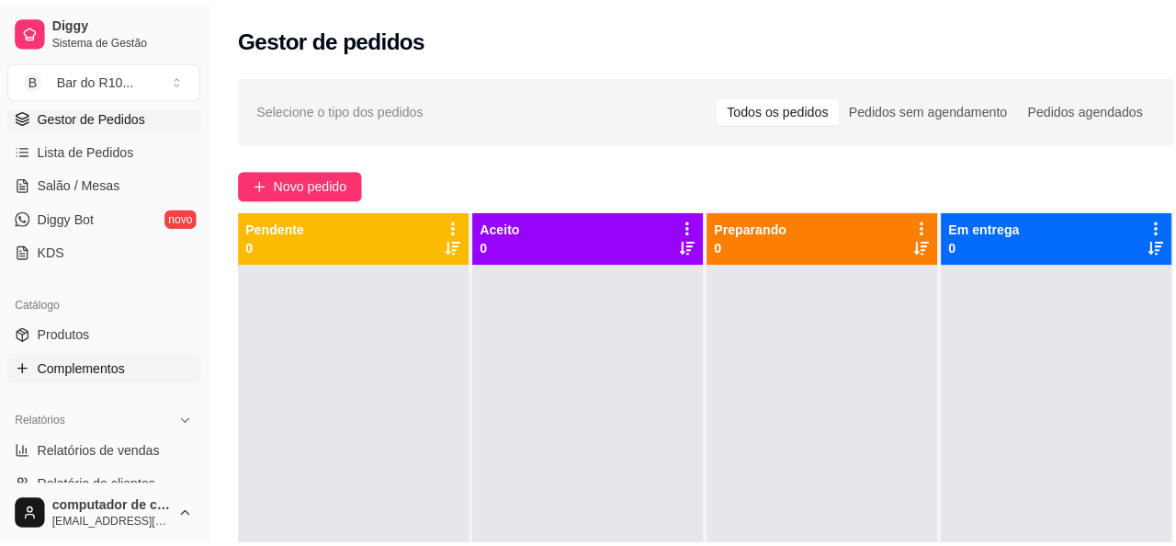
scroll to position [367, 0]
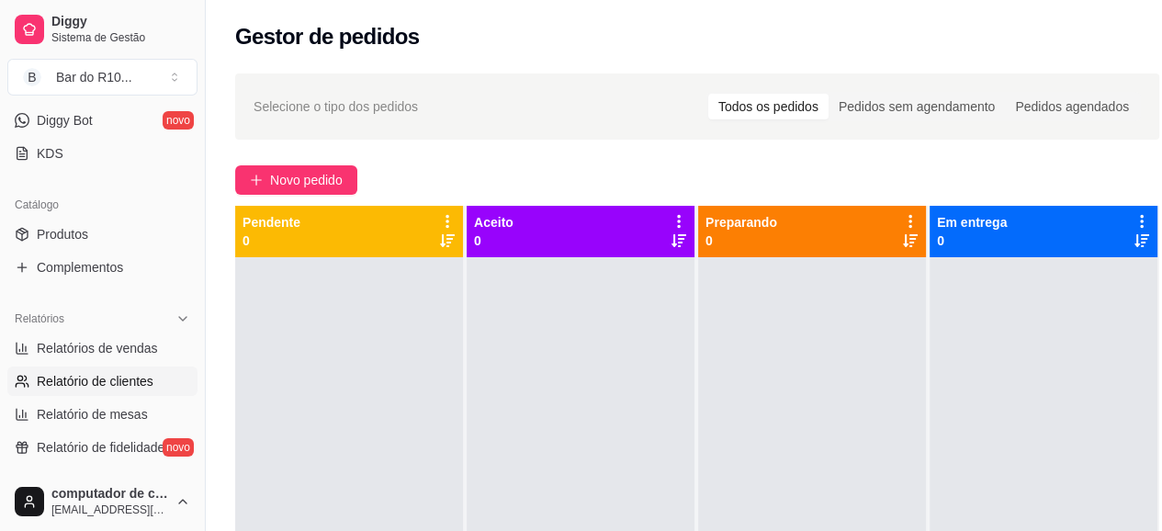
click at [142, 382] on span "Relatório de clientes" at bounding box center [95, 381] width 117 height 18
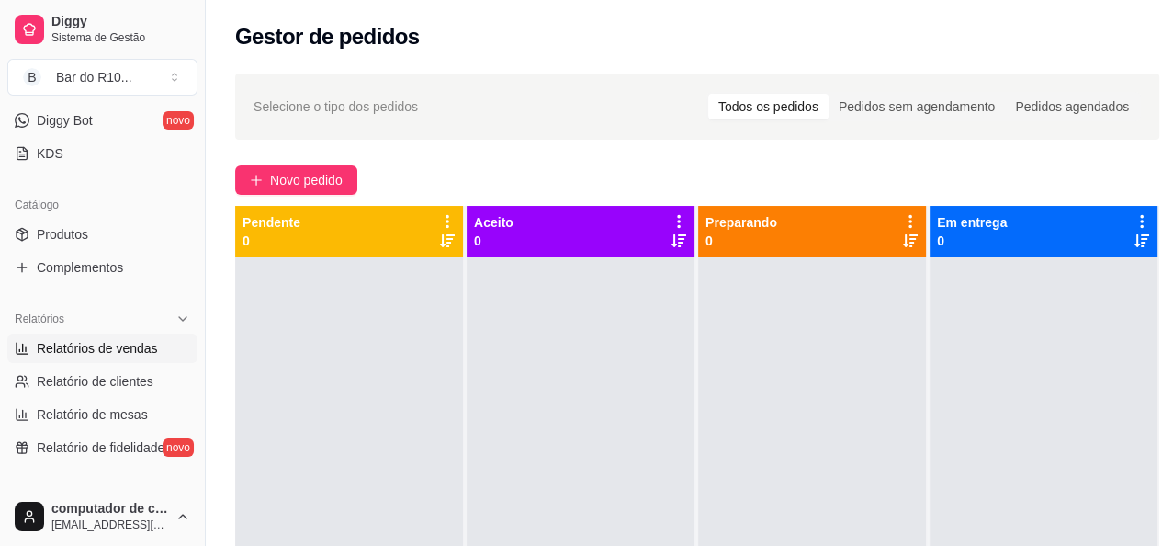
select select "30"
select select "HIGHEST_TOTAL_SPENT_WITH_ORDERS"
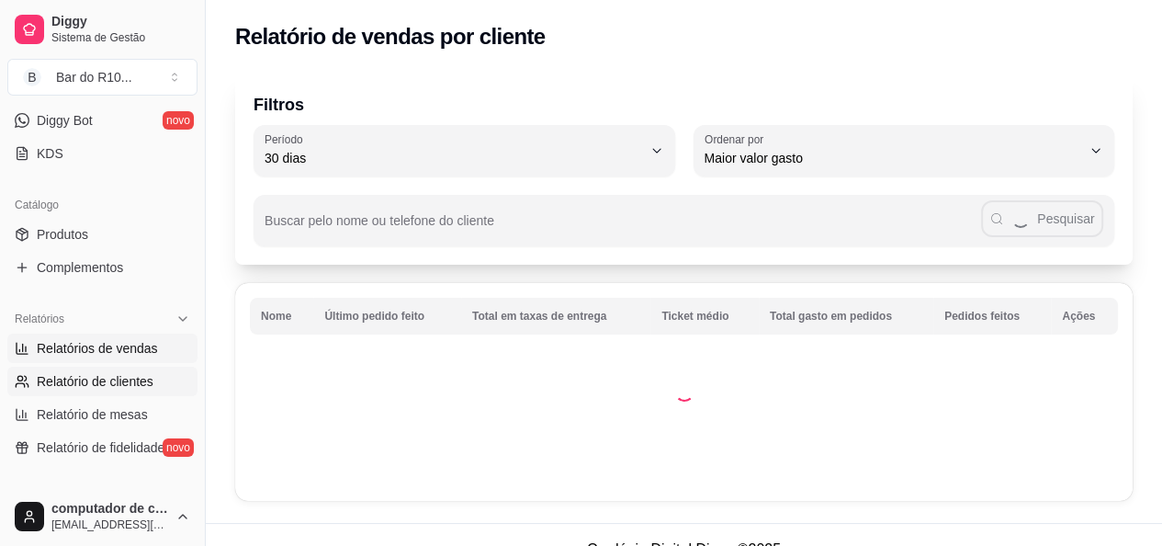
click at [141, 346] on span "Relatórios de vendas" at bounding box center [97, 348] width 121 height 18
select select "ALL"
select select "0"
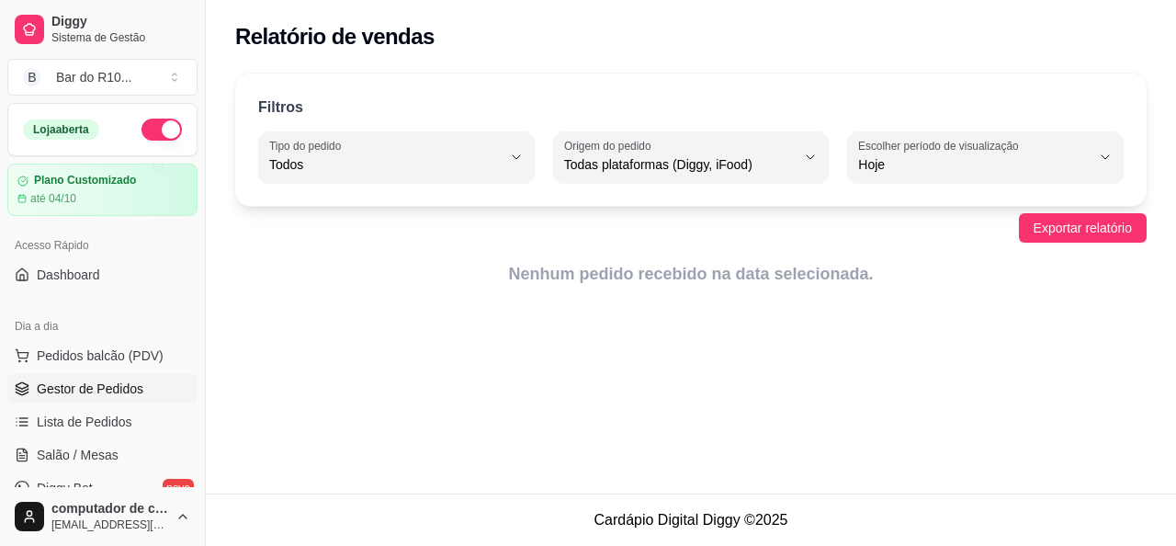
click at [143, 383] on link "Gestor de Pedidos" at bounding box center [102, 388] width 190 height 29
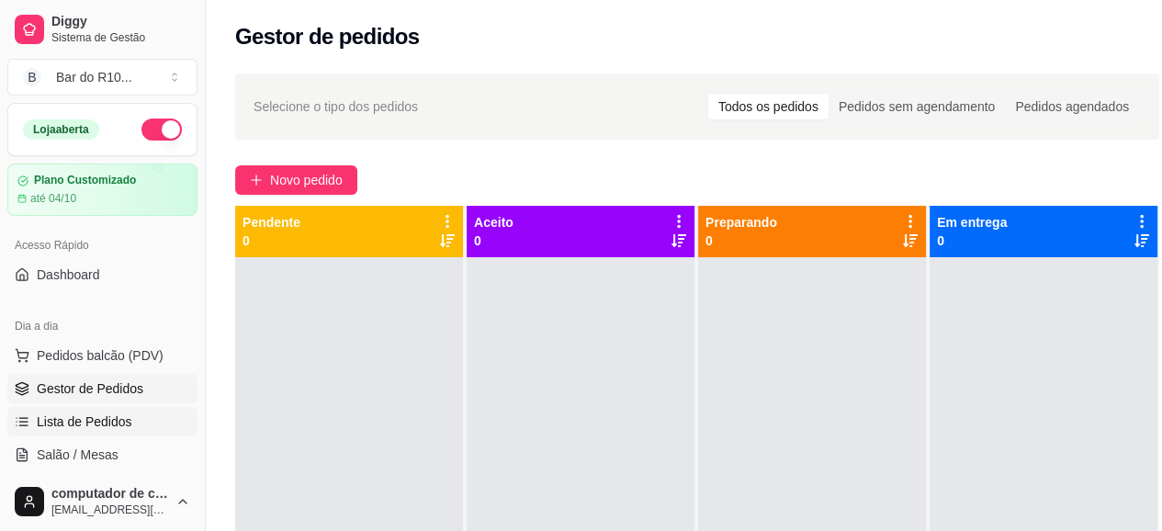
click at [145, 412] on link "Lista de Pedidos" at bounding box center [102, 421] width 190 height 29
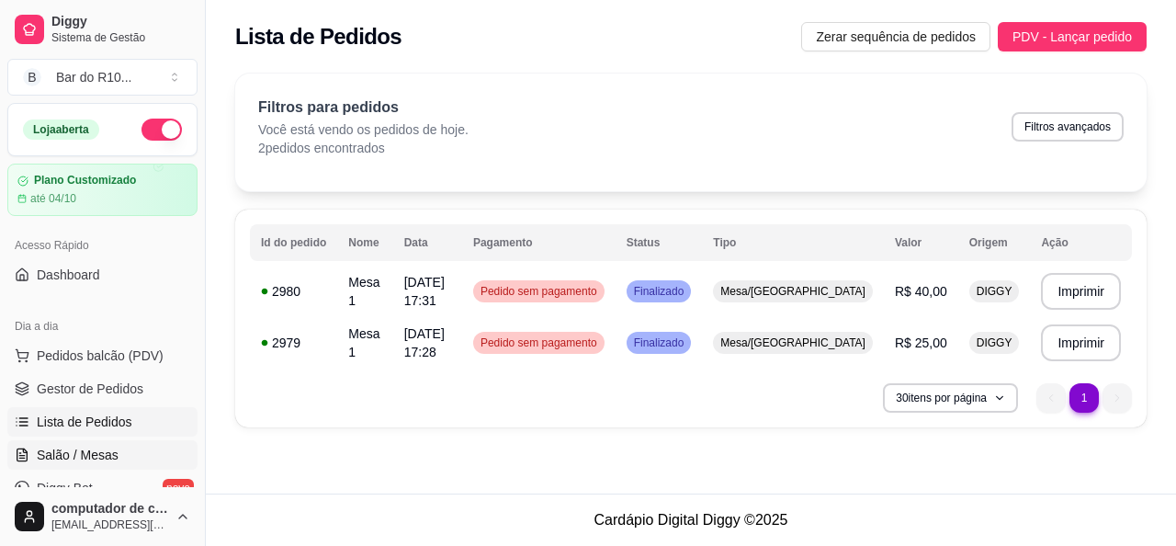
click at [60, 446] on span "Salão / Mesas" at bounding box center [78, 455] width 82 height 18
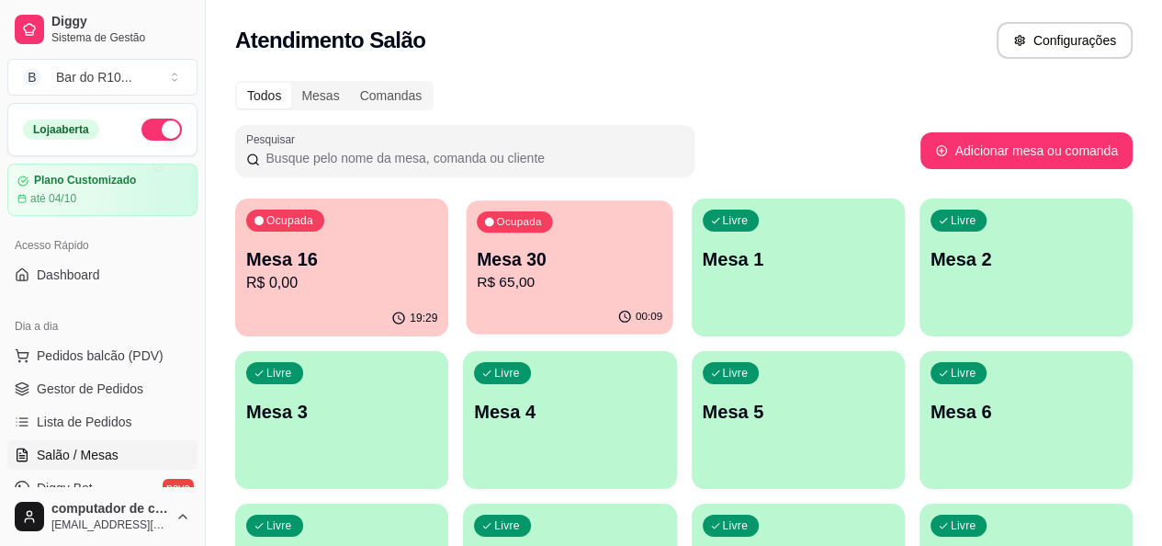
click at [467, 311] on div "00:09" at bounding box center [570, 316] width 207 height 35
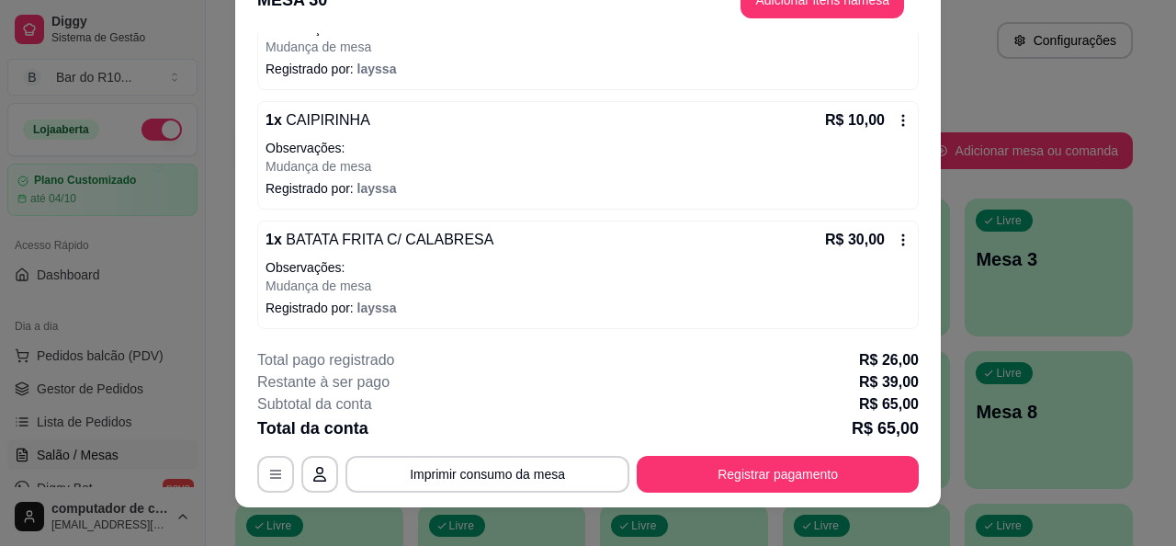
scroll to position [55, 0]
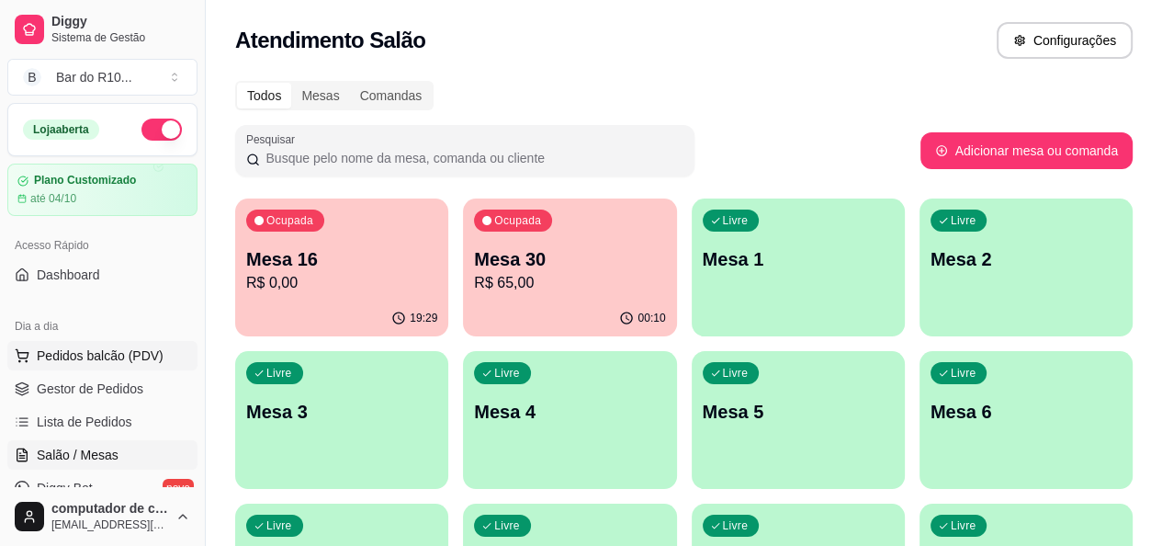
drag, startPoint x: 117, startPoint y: 395, endPoint x: 160, endPoint y: 341, distance: 69.3
click at [117, 394] on span "Gestor de Pedidos" at bounding box center [90, 388] width 107 height 18
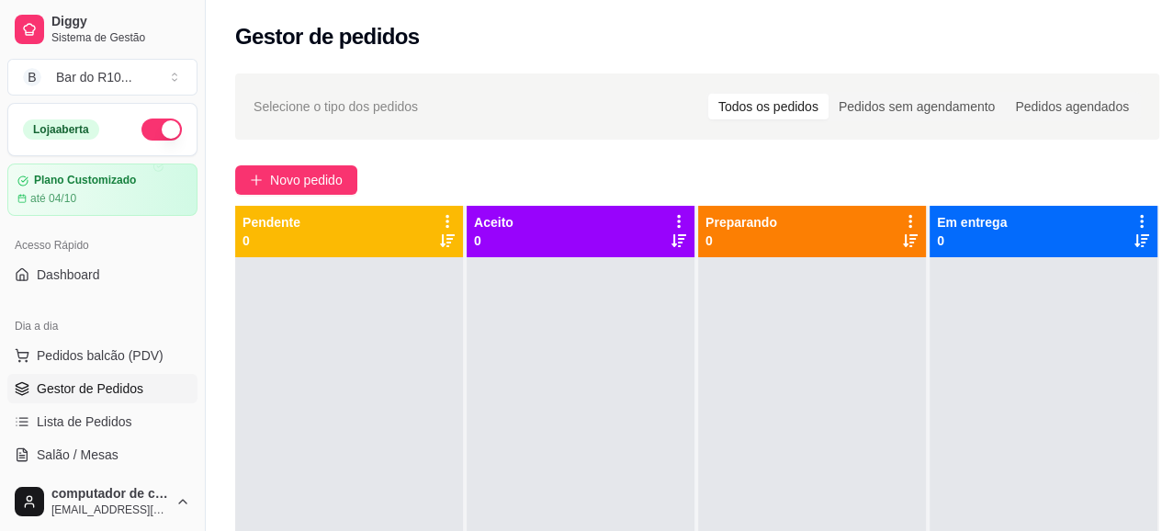
drag, startPoint x: 65, startPoint y: 458, endPoint x: 195, endPoint y: 434, distance: 131.7
click at [66, 458] on span "Salão / Mesas" at bounding box center [78, 455] width 82 height 18
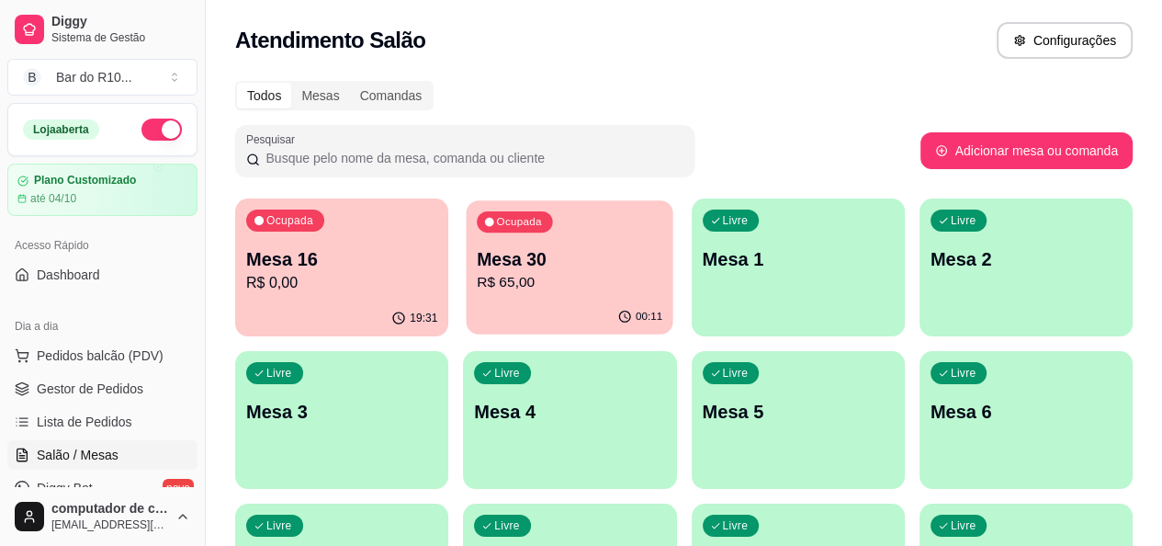
click at [477, 266] on p "Mesa 30" at bounding box center [570, 259] width 186 height 25
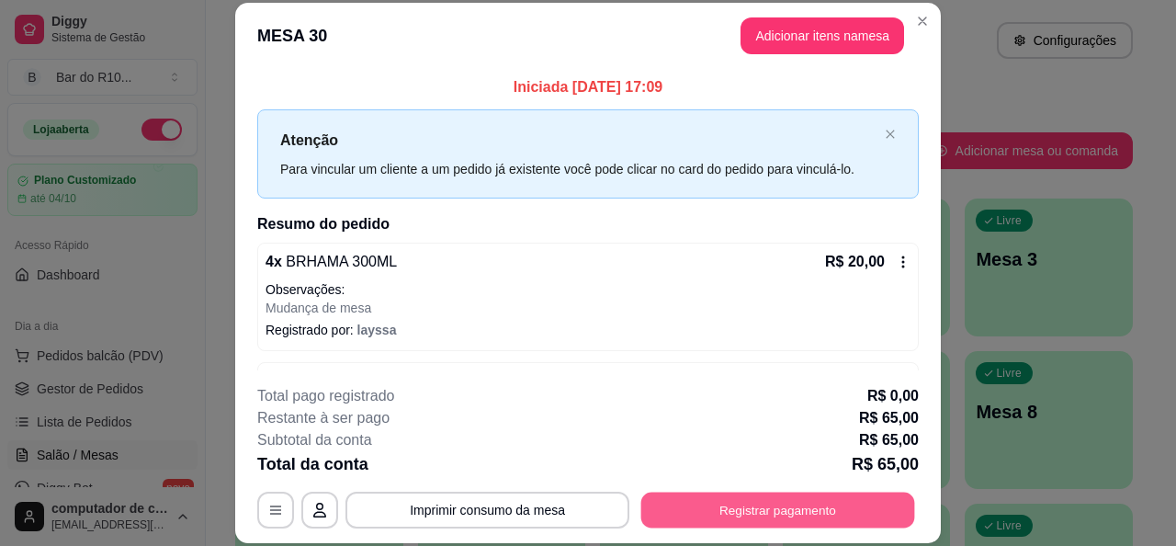
click at [764, 504] on button "Registrar pagamento" at bounding box center [778, 510] width 274 height 36
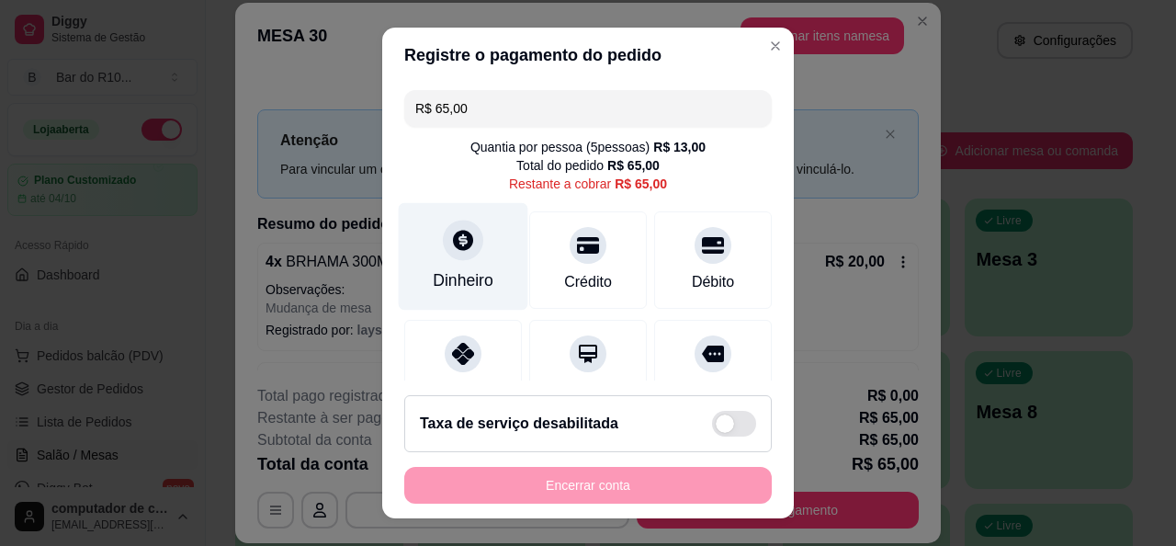
click at [470, 277] on div "Dinheiro" at bounding box center [463, 280] width 61 height 24
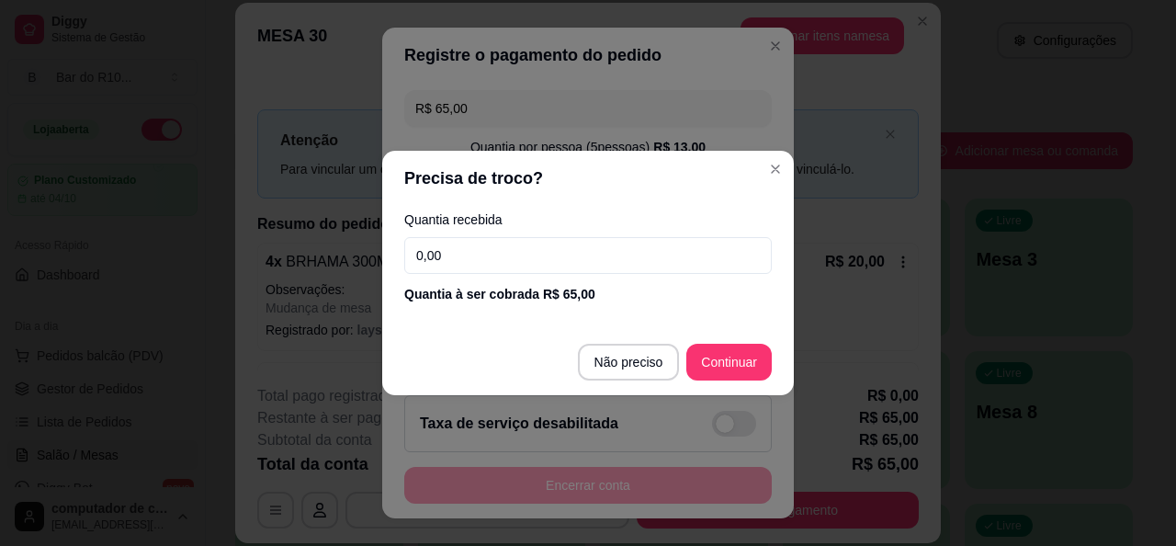
click at [511, 273] on div "Quantia recebida 0,00 Quantia à ser cobrada R$ 65,00" at bounding box center [588, 258] width 412 height 105
click at [515, 260] on input "0,00" at bounding box center [587, 255] width 367 height 37
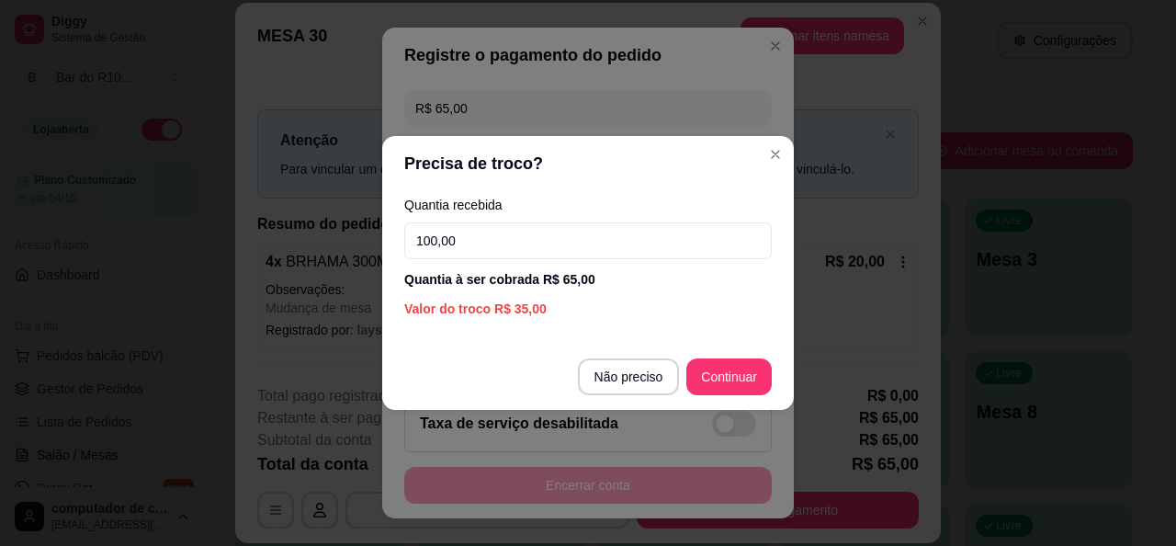
type input "100,00"
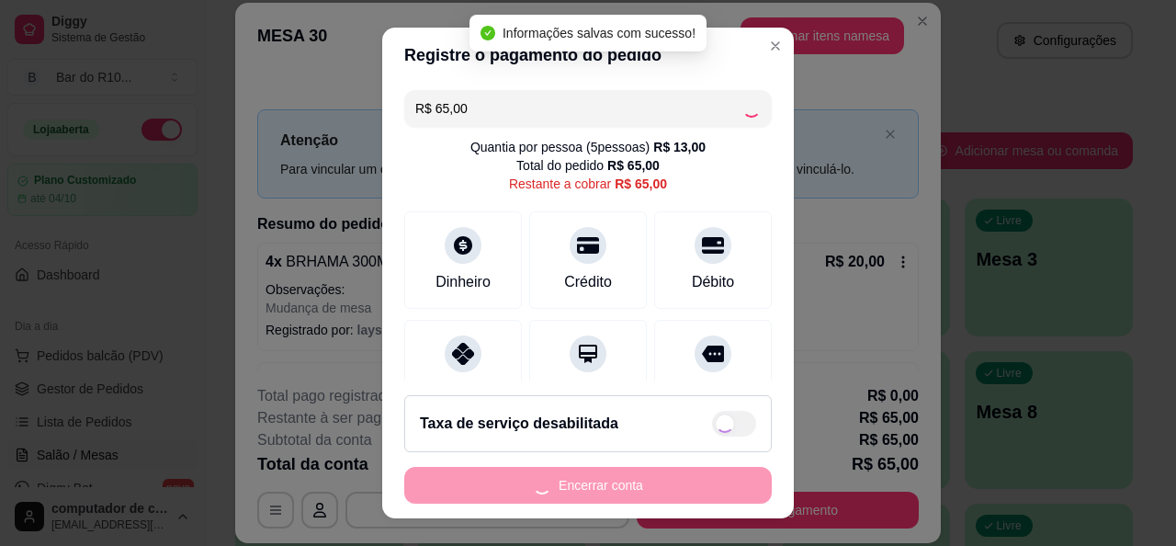
type input "R$ 0,00"
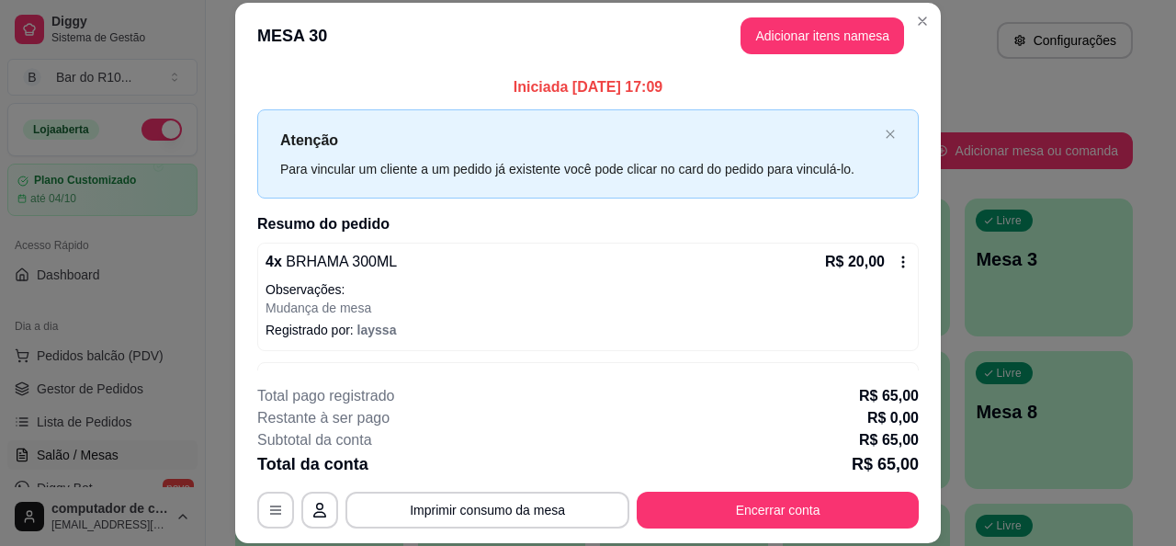
scroll to position [345, 0]
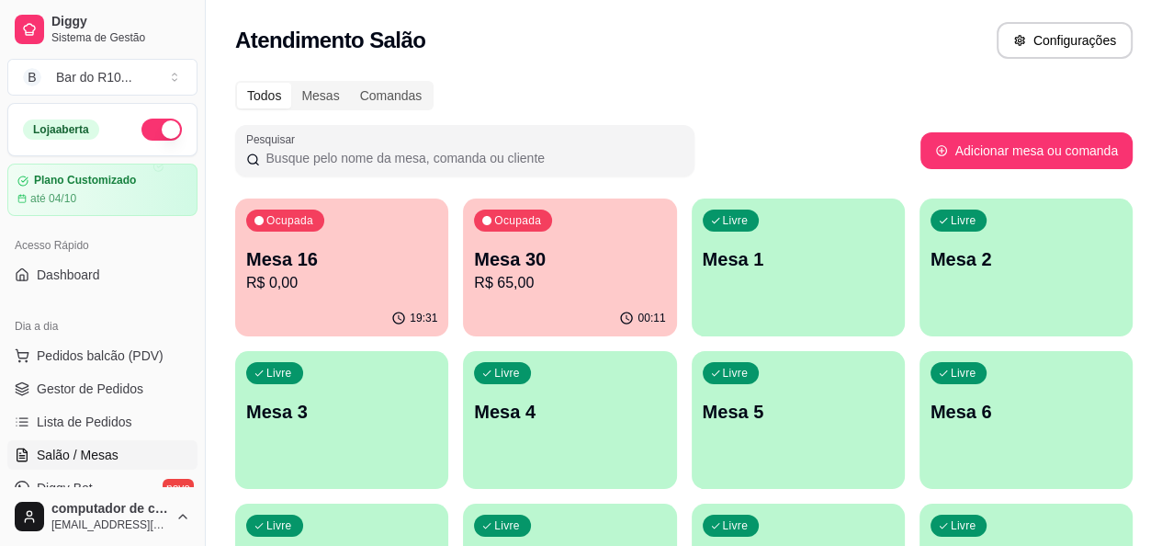
click at [562, 305] on div "00:11" at bounding box center [569, 318] width 213 height 36
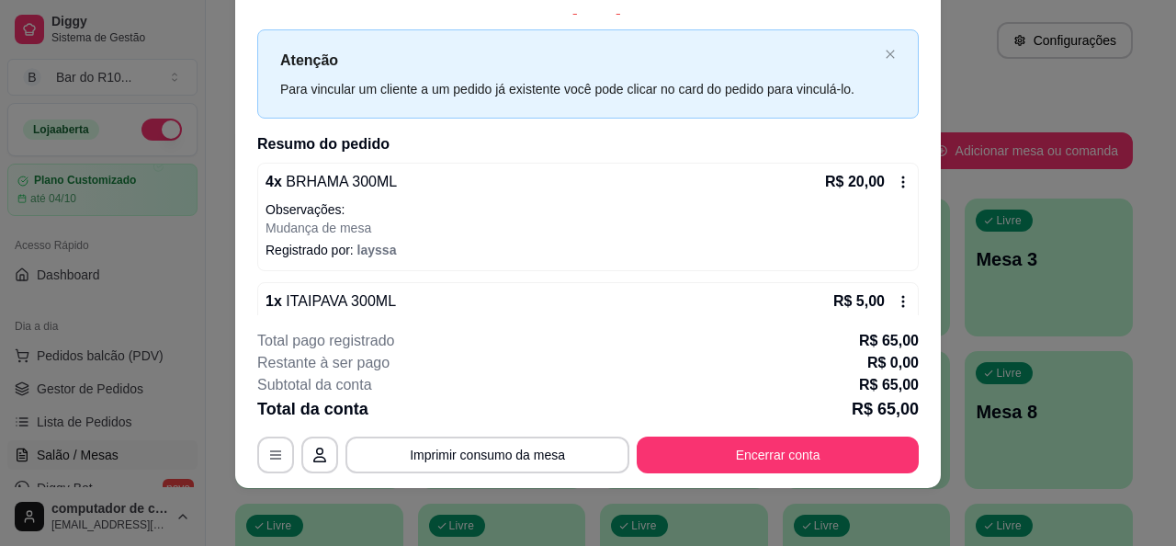
scroll to position [0, 0]
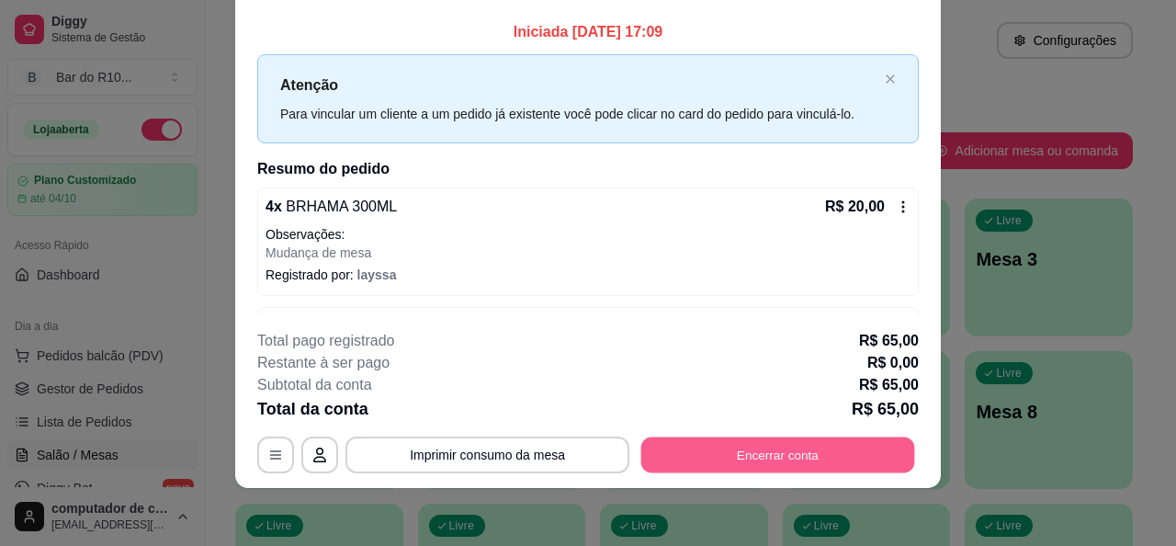
click at [734, 455] on button "Encerrar conta" at bounding box center [778, 455] width 274 height 36
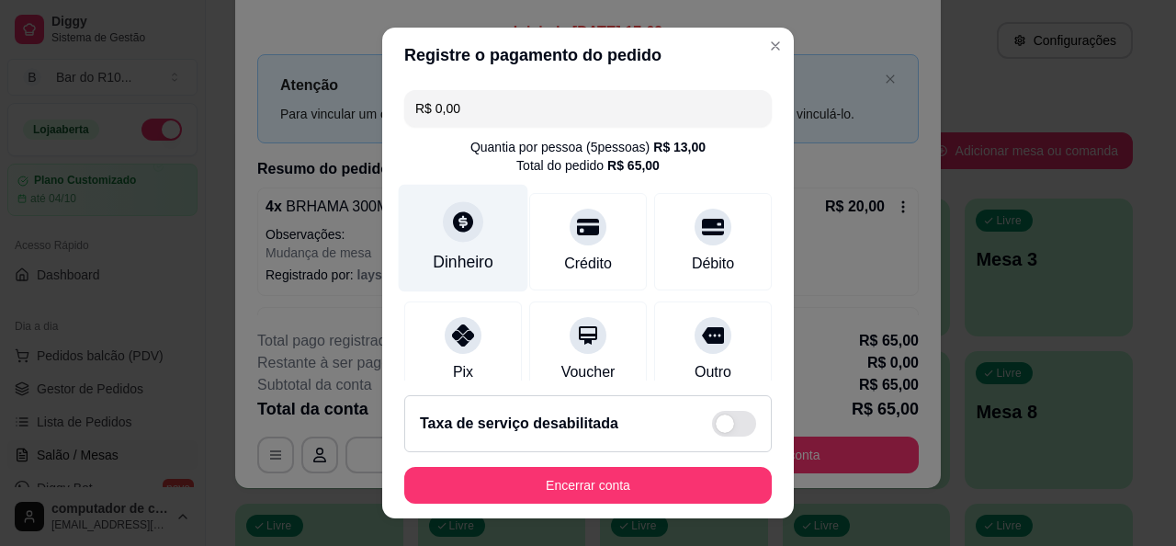
click at [484, 251] on div "Dinheiro" at bounding box center [464, 237] width 130 height 107
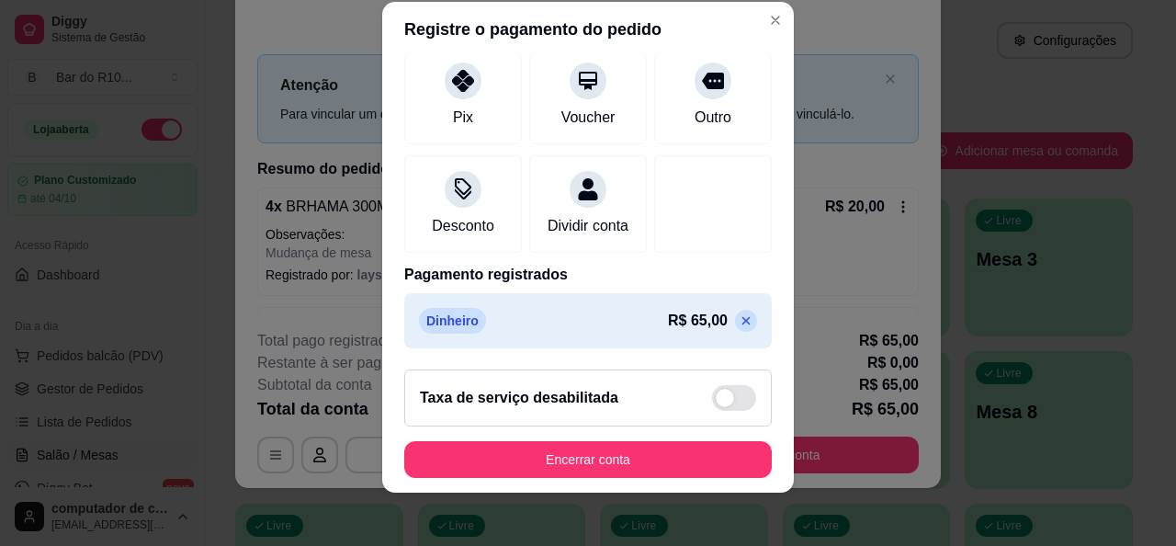
scroll to position [31, 0]
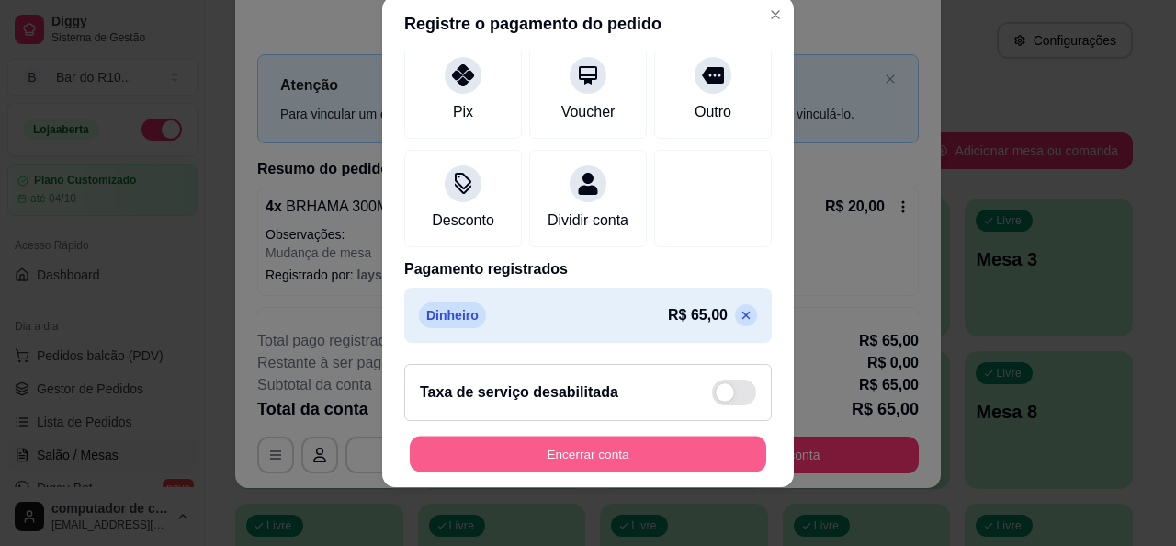
click at [507, 446] on button "Encerrar conta" at bounding box center [588, 454] width 356 height 36
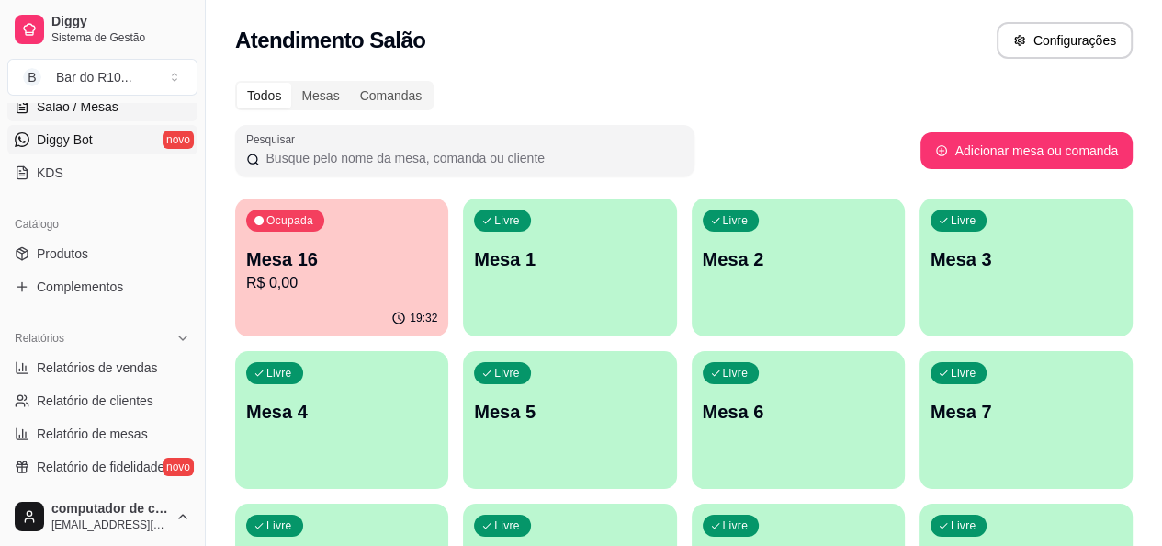
scroll to position [367, 0]
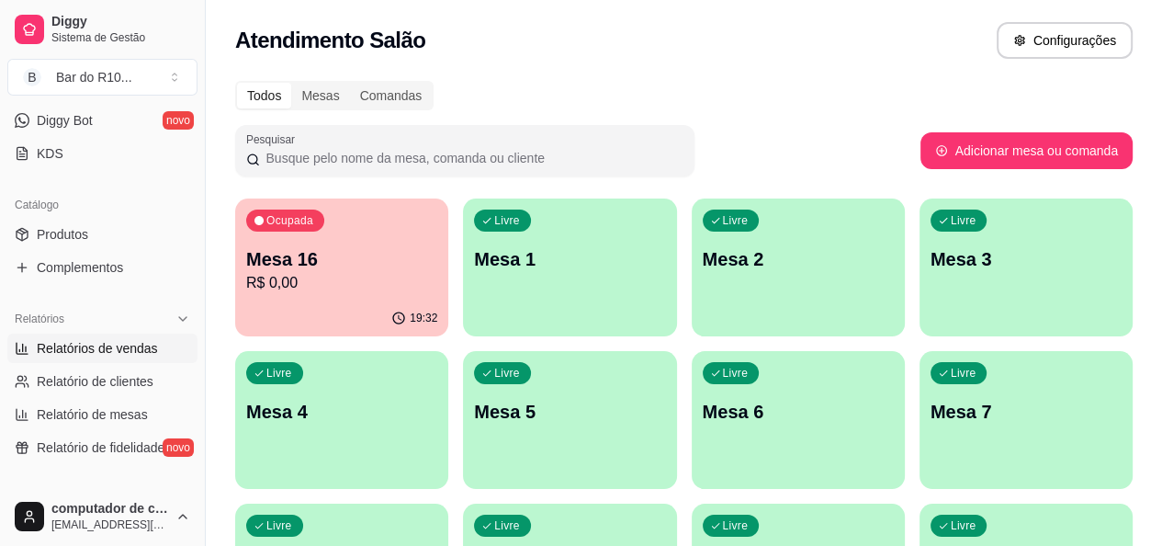
click at [119, 354] on span "Relatórios de vendas" at bounding box center [97, 348] width 121 height 18
select select "ALL"
select select "0"
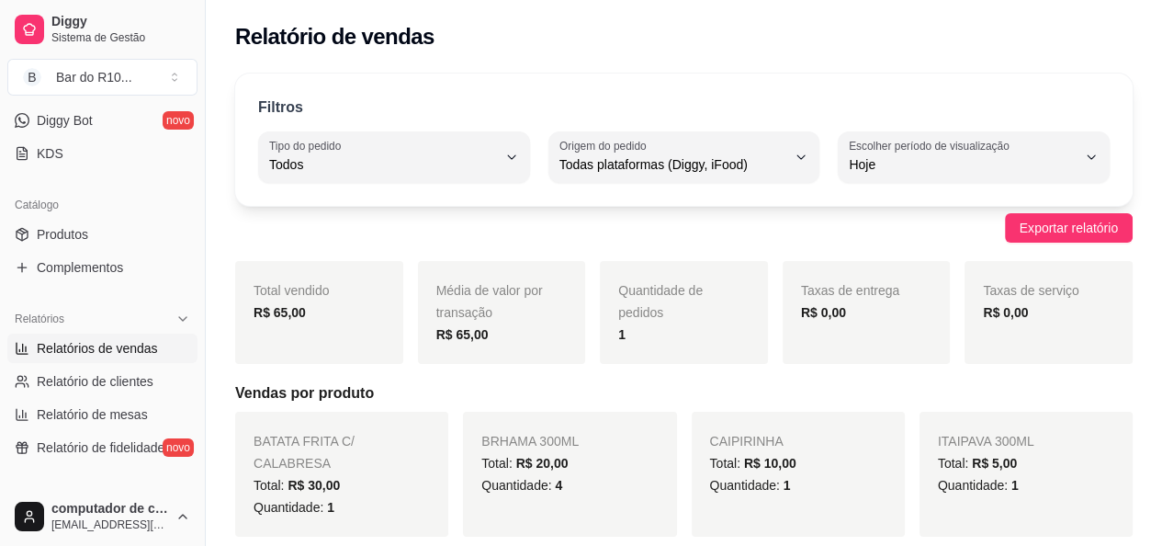
scroll to position [184, 0]
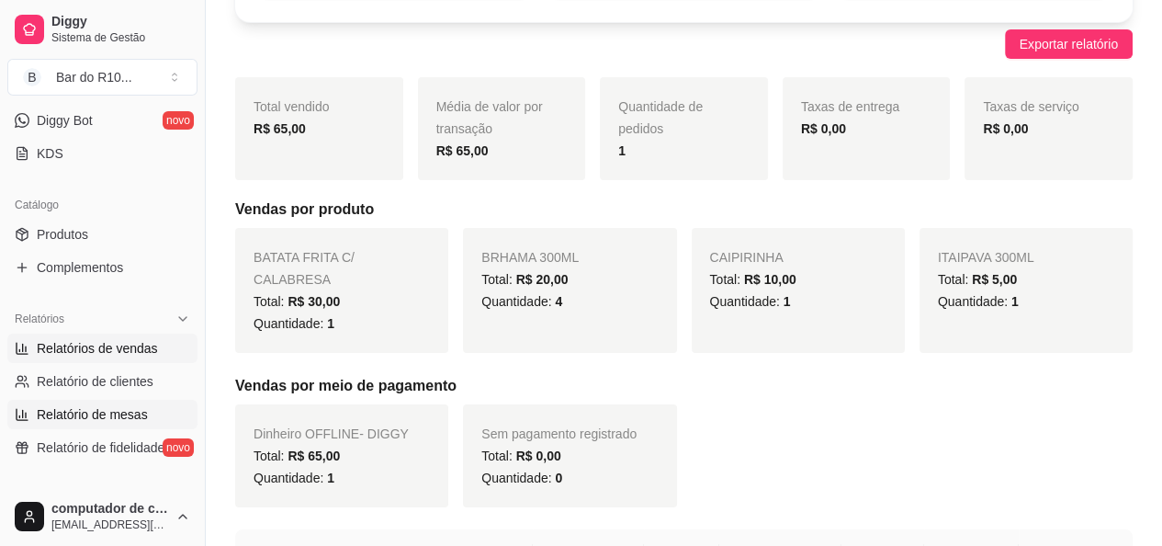
click at [92, 420] on span "Relatório de mesas" at bounding box center [92, 414] width 111 height 18
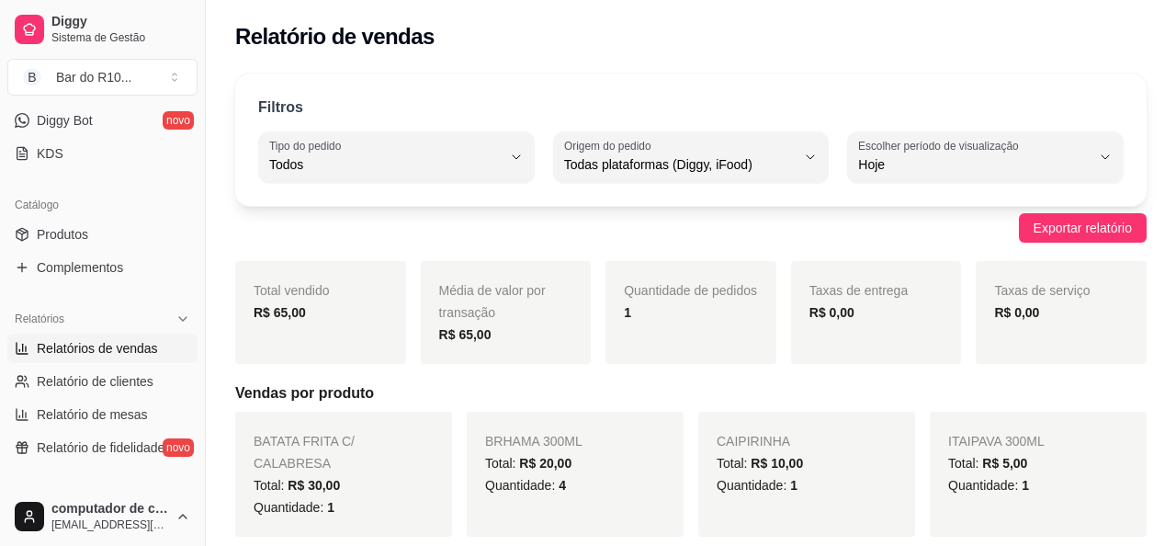
select select "TOTAL_OF_ORDERS"
select select "7"
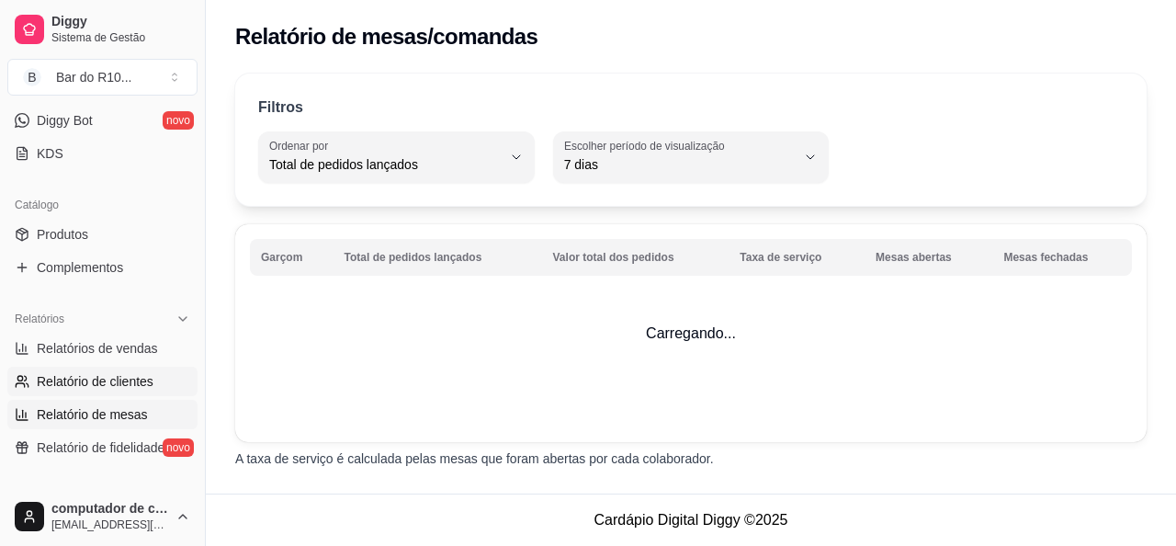
click at [103, 380] on span "Relatório de clientes" at bounding box center [95, 381] width 117 height 18
select select "30"
select select "HIGHEST_TOTAL_SPENT_WITH_ORDERS"
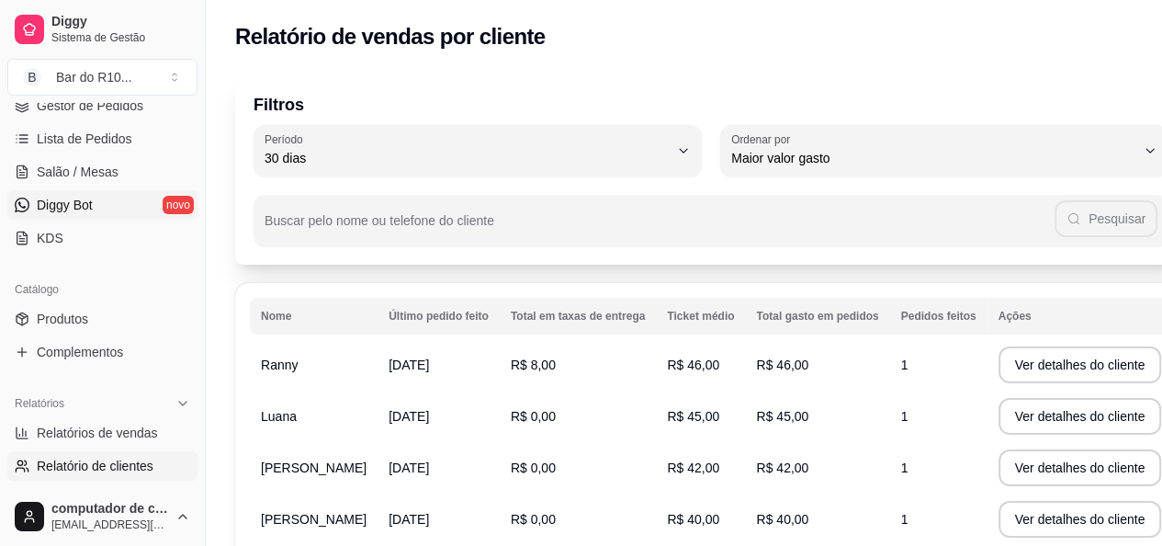
scroll to position [184, 0]
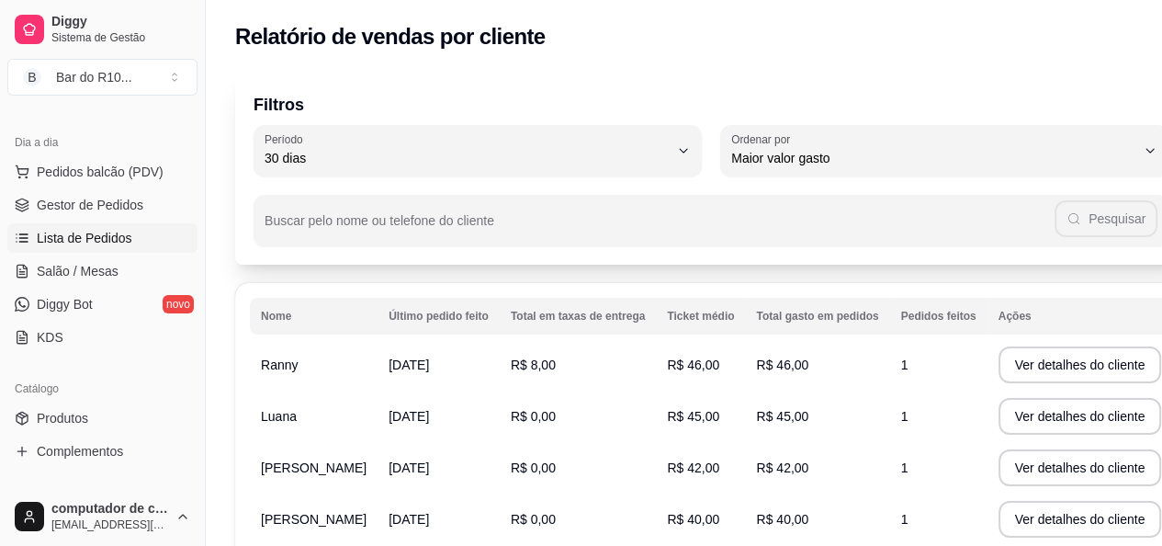
click at [121, 247] on link "Lista de Pedidos" at bounding box center [102, 237] width 190 height 29
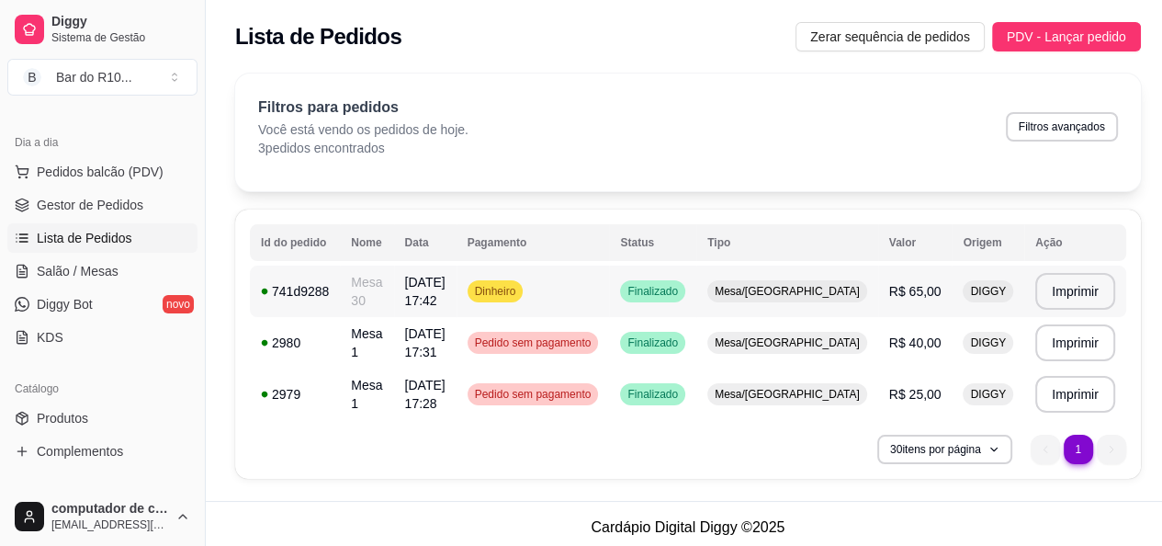
click at [610, 280] on td "Dinheiro" at bounding box center [533, 290] width 153 height 51
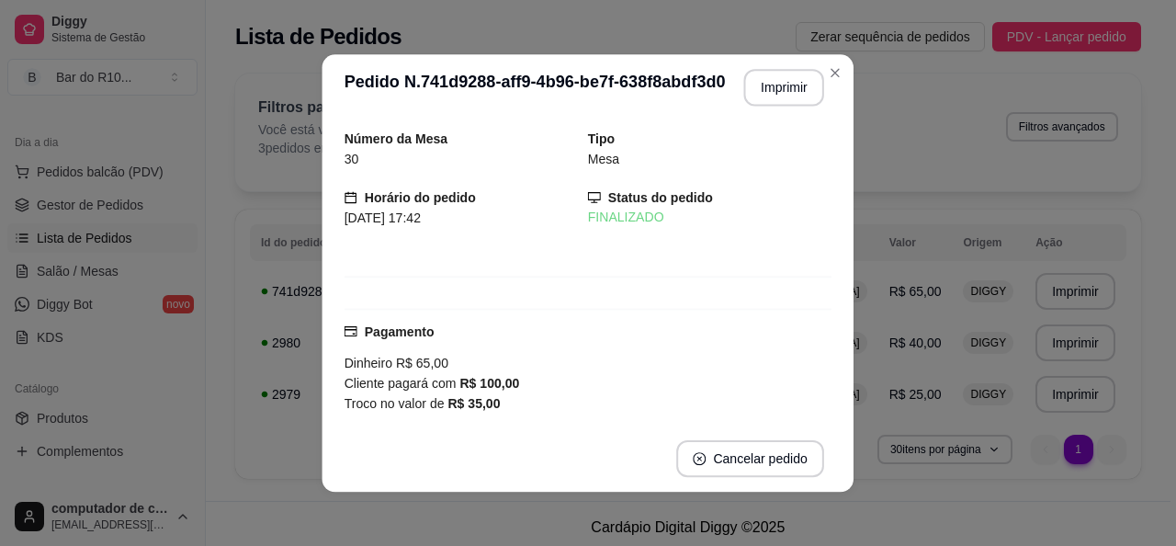
click at [641, 287] on div "Número da Mesa 30 Tipo Mesa Horário do pedido 04/09/2025 17:42 Status do pedido…" at bounding box center [588, 272] width 487 height 289
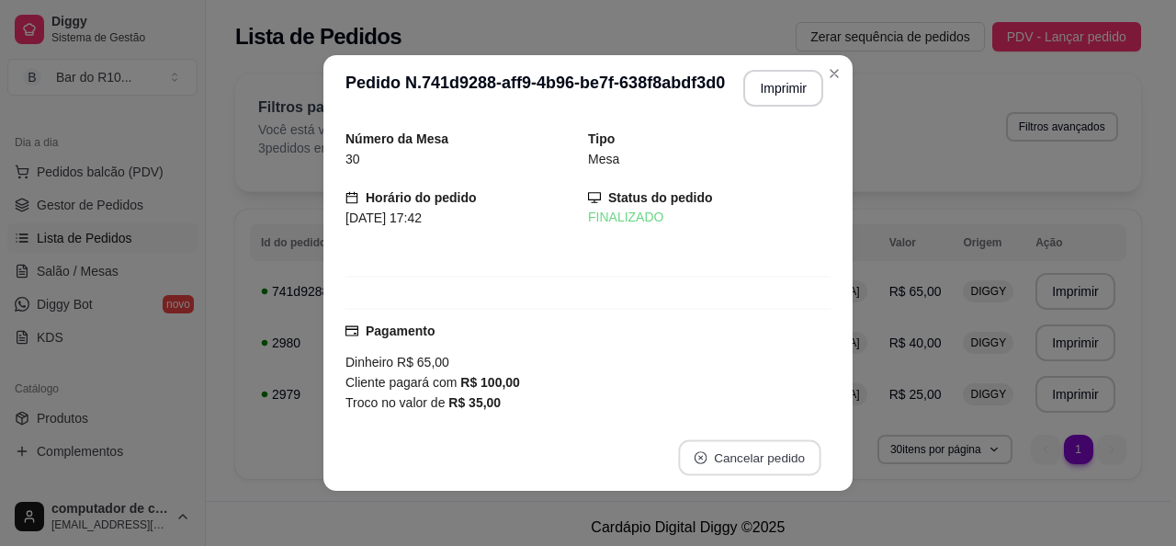
click at [747, 466] on button "Cancelar pedido" at bounding box center [749, 458] width 142 height 36
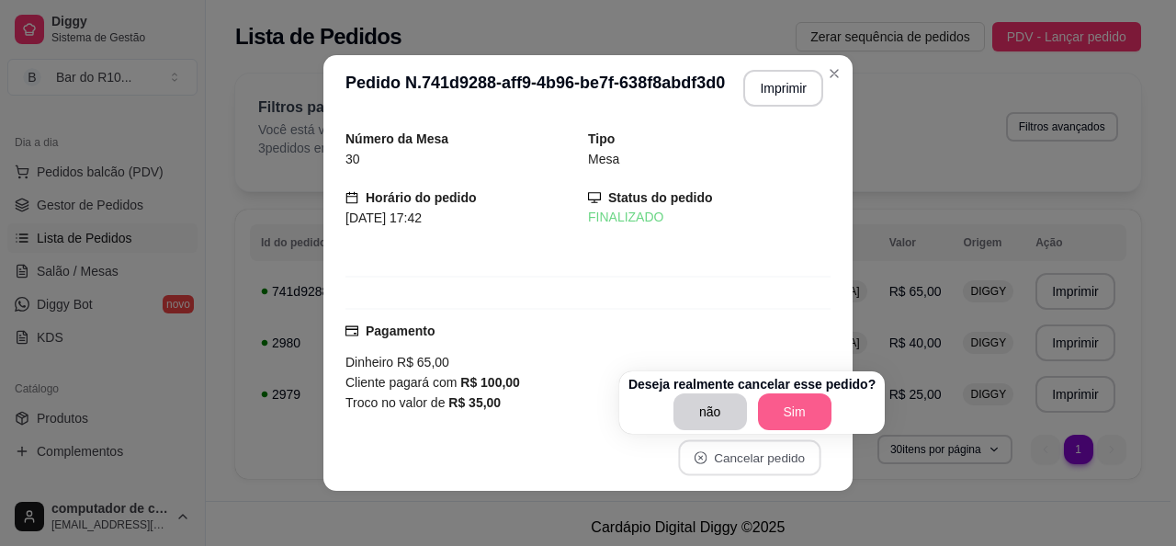
click at [775, 409] on button "Sim" at bounding box center [794, 411] width 73 height 37
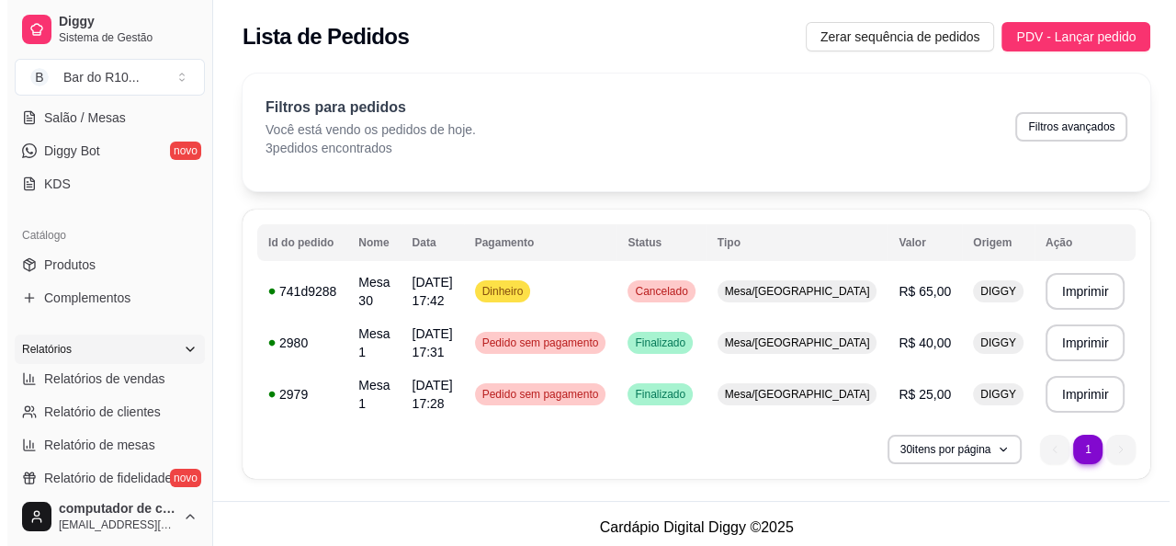
scroll to position [367, 0]
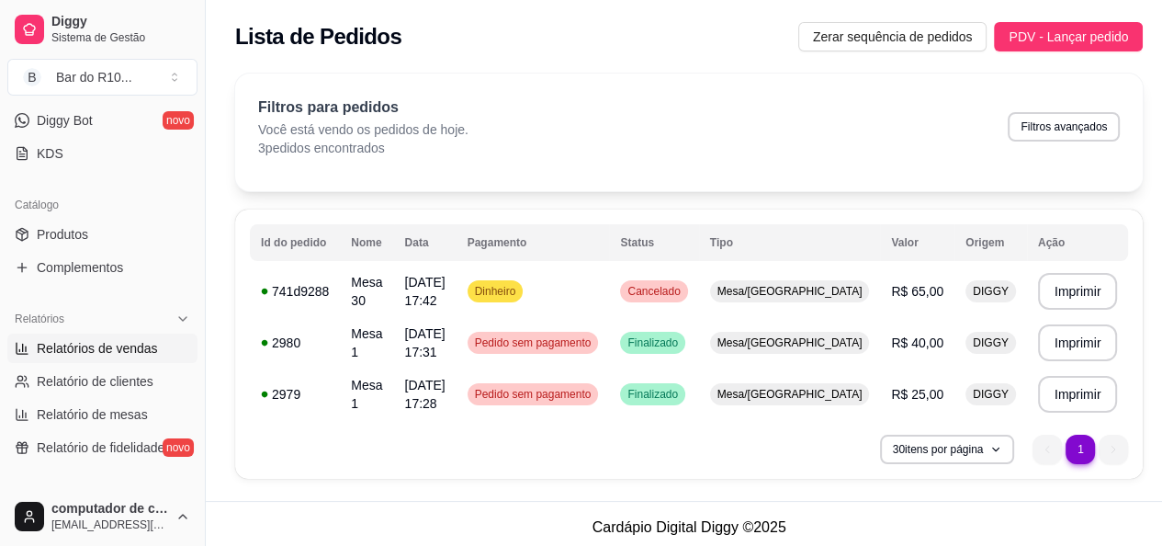
click at [149, 352] on span "Relatórios de vendas" at bounding box center [97, 348] width 121 height 18
select select "ALL"
select select "0"
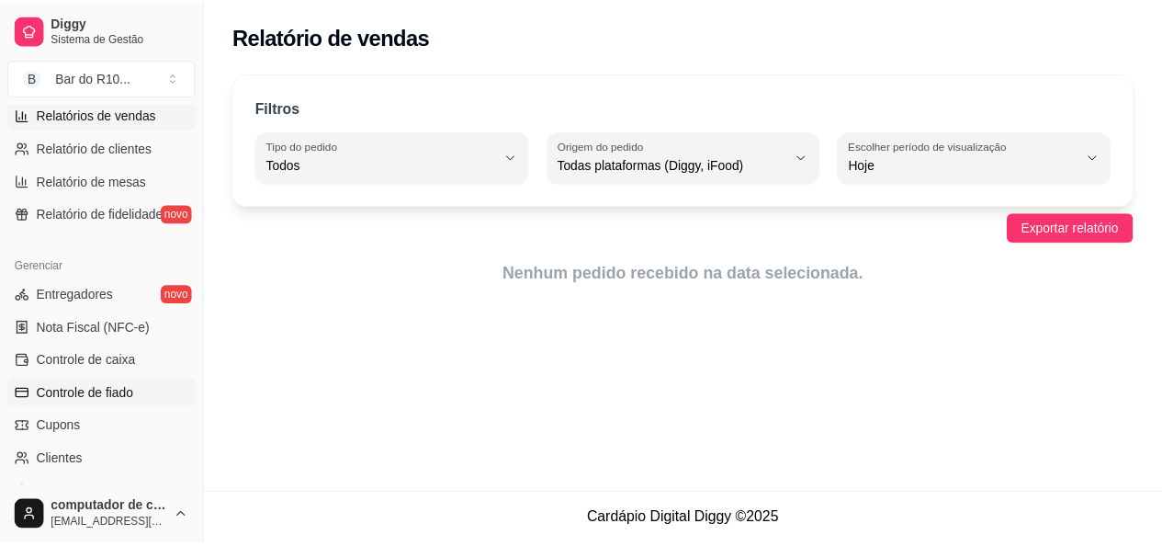
scroll to position [643, 0]
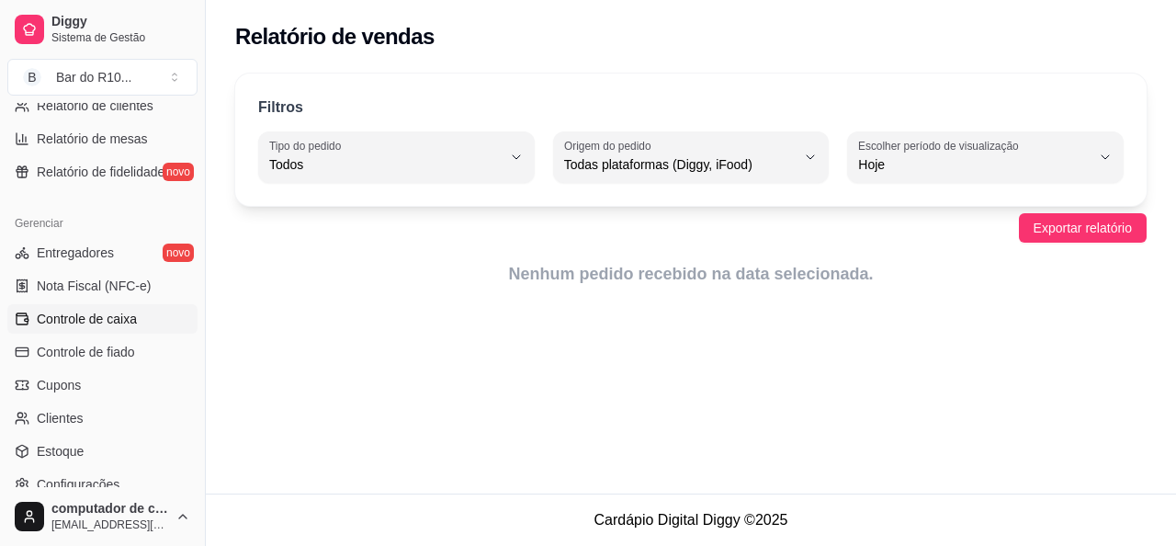
click at [125, 317] on span "Controle de caixa" at bounding box center [87, 319] width 100 height 18
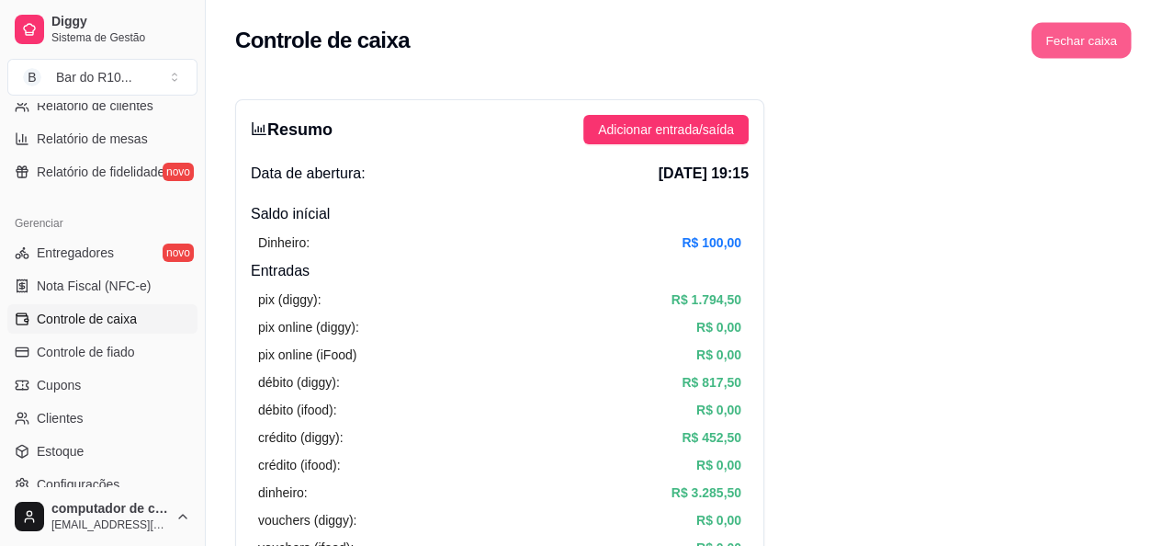
click at [1094, 35] on button "Fechar caixa" at bounding box center [1082, 41] width 100 height 36
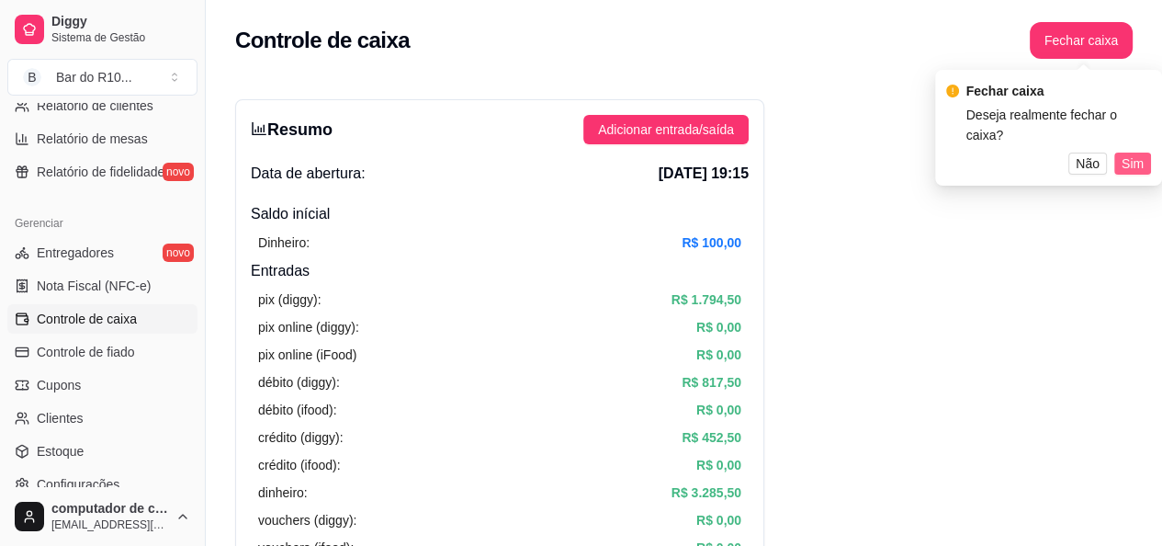
click at [1138, 164] on span "Sim" at bounding box center [1133, 163] width 22 height 20
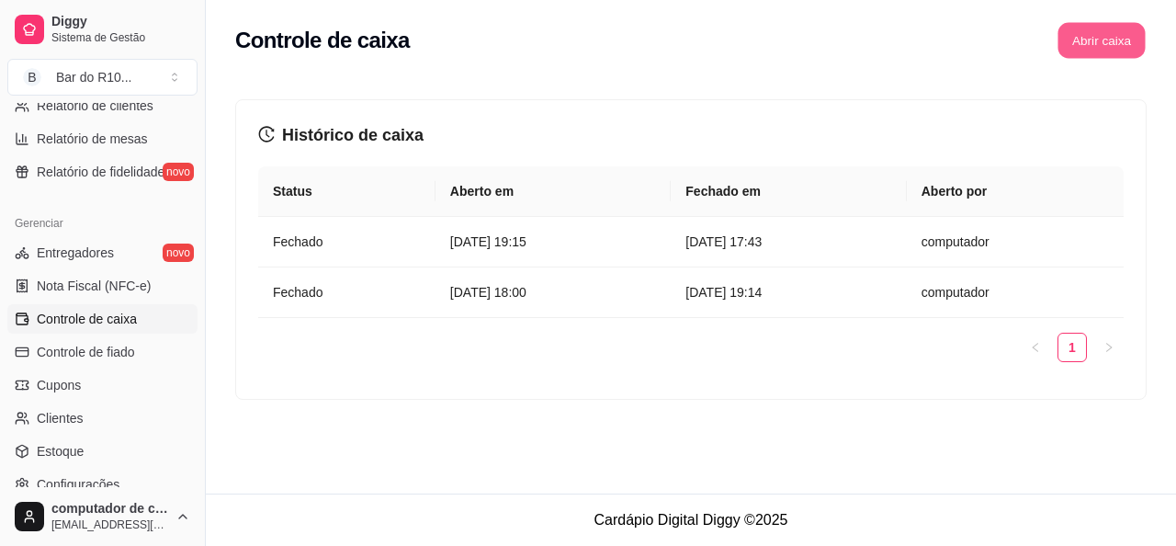
click at [1116, 46] on button "Abrir caixa" at bounding box center [1100, 41] width 87 height 36
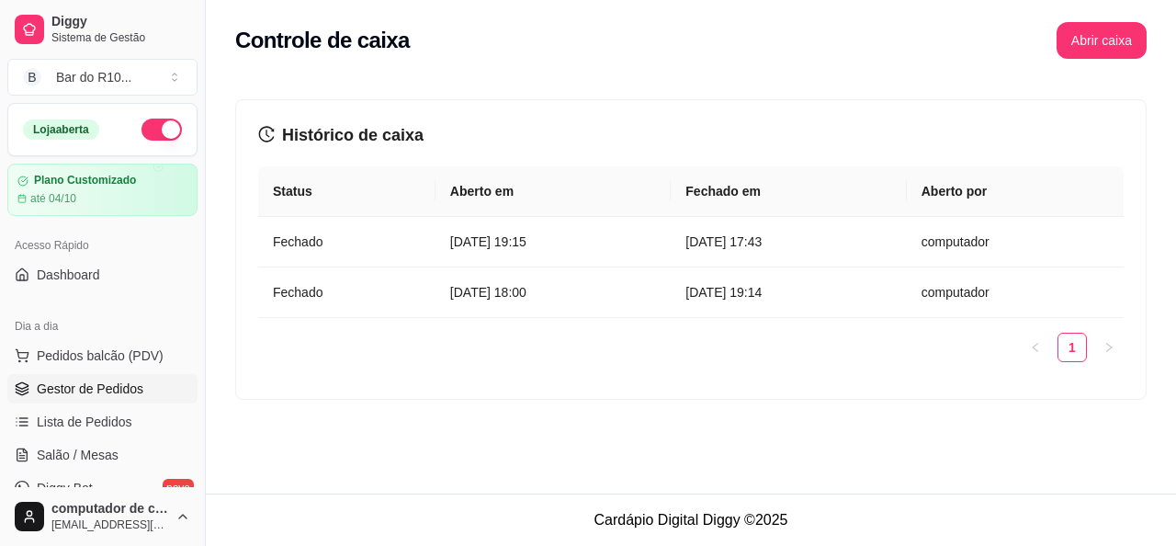
click at [112, 383] on span "Gestor de Pedidos" at bounding box center [90, 388] width 107 height 18
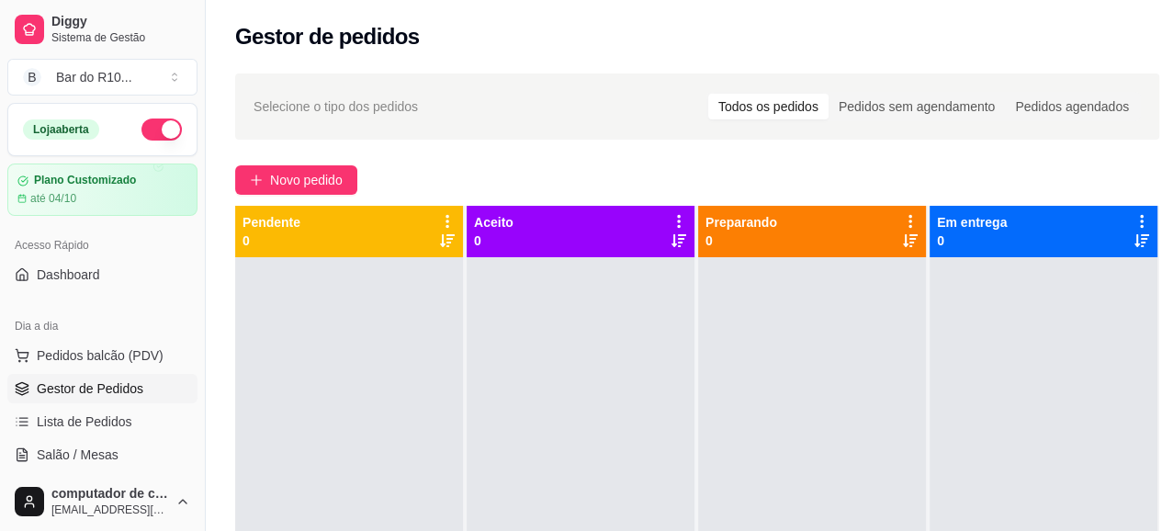
click at [143, 122] on button "button" at bounding box center [161, 130] width 40 height 22
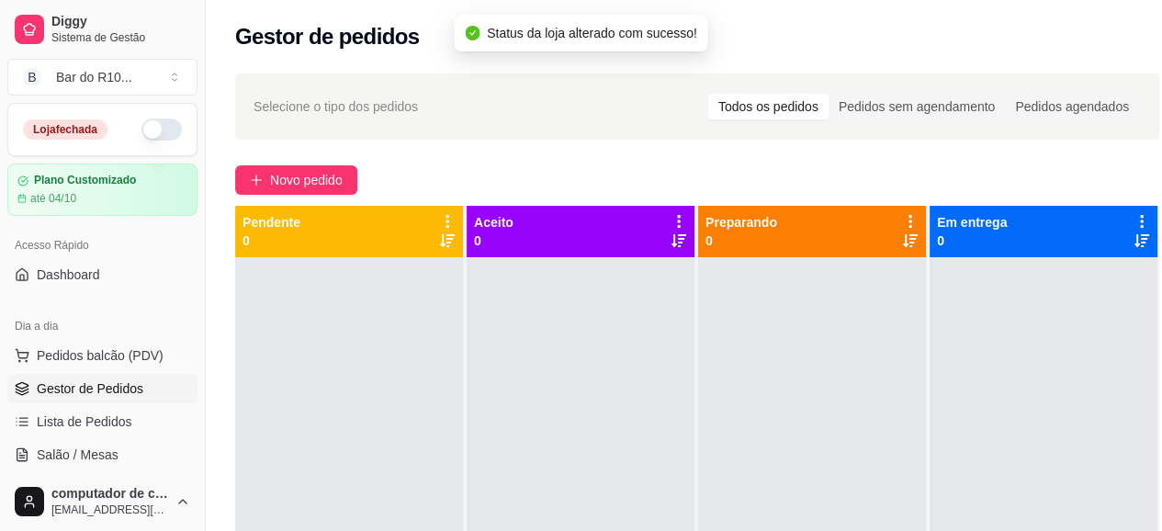
click at [157, 130] on button "button" at bounding box center [161, 130] width 40 height 22
click at [157, 137] on button "button" at bounding box center [161, 130] width 40 height 22
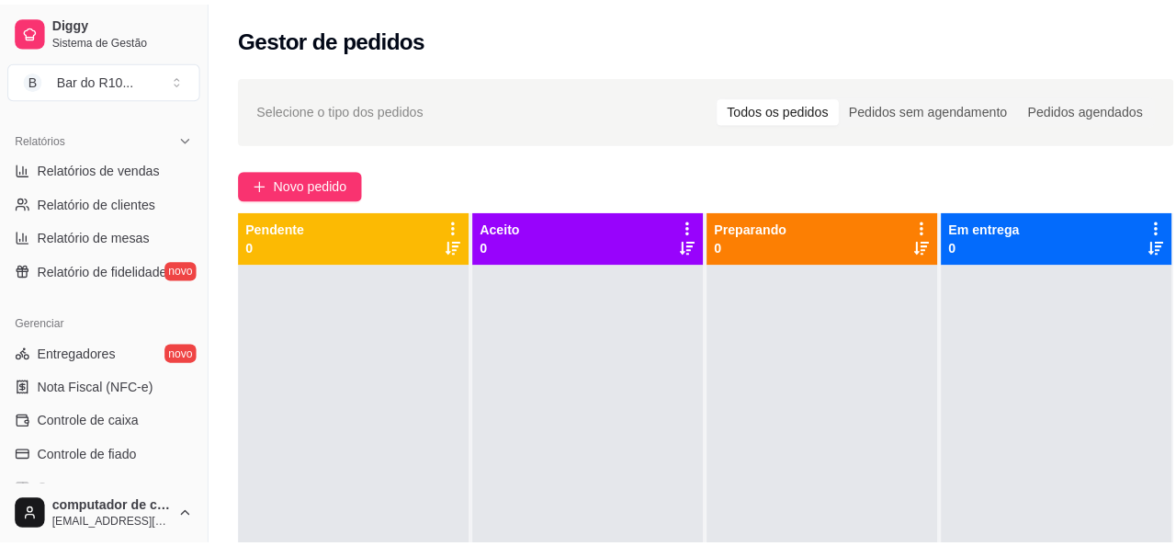
scroll to position [643, 0]
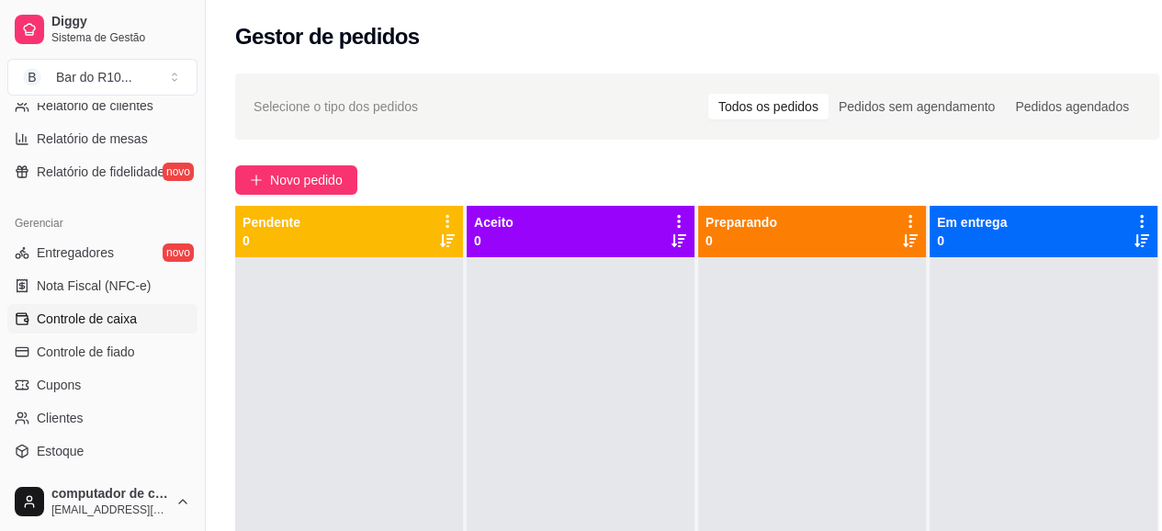
click at [118, 330] on link "Controle de caixa" at bounding box center [102, 318] width 190 height 29
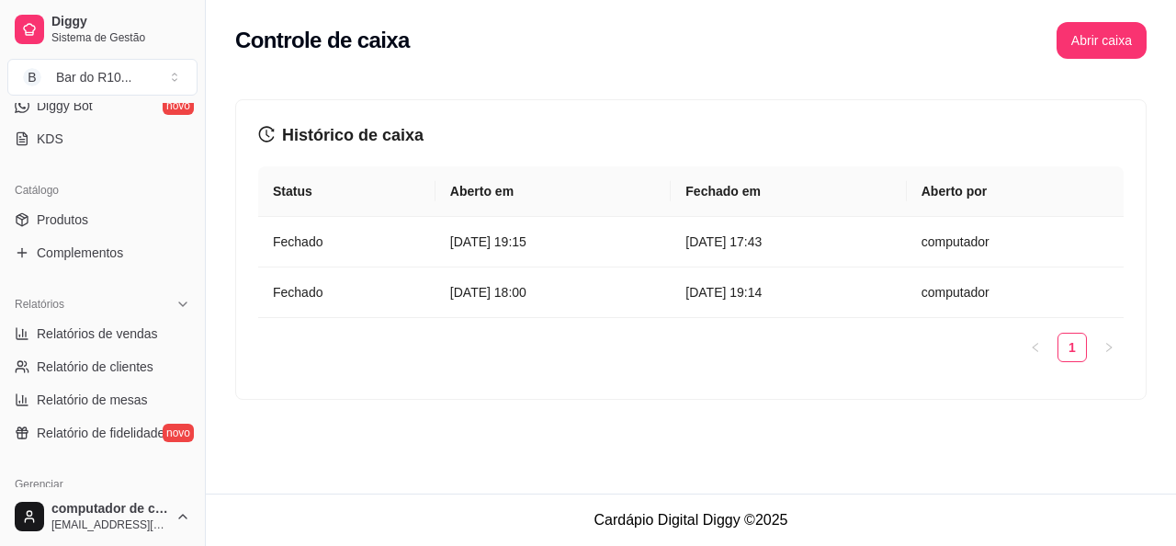
scroll to position [276, 0]
